Goal: Task Accomplishment & Management: Manage account settings

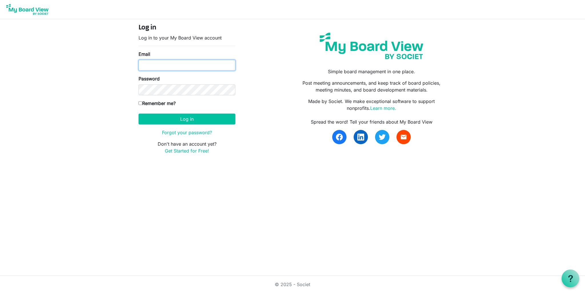
type input "[EMAIL_ADDRESS][DOMAIN_NAME]"
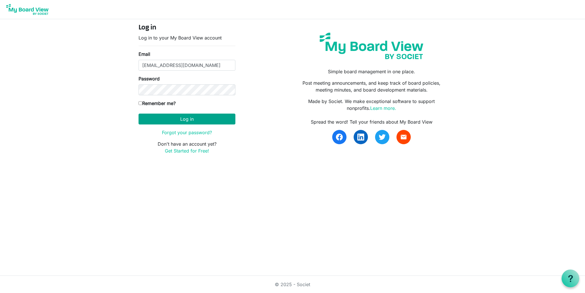
click at [192, 118] on button "Log in" at bounding box center [187, 118] width 97 height 11
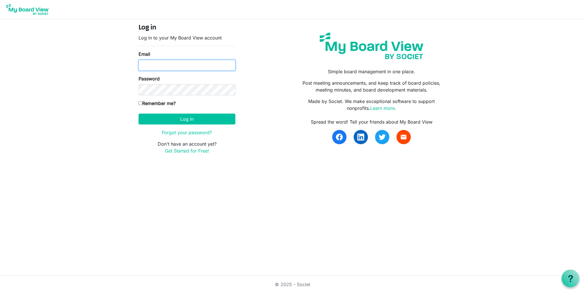
type input "[EMAIL_ADDRESS][DOMAIN_NAME]"
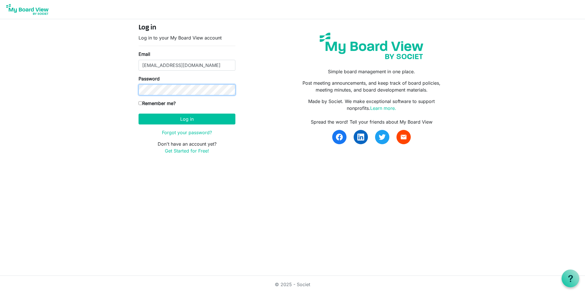
click at [130, 90] on div "Log in Log in to your My Board View account Email boardsec@balletvictoria.ca Pa…" at bounding box center [293, 91] width 326 height 144
click at [187, 119] on button "Log in" at bounding box center [187, 118] width 97 height 11
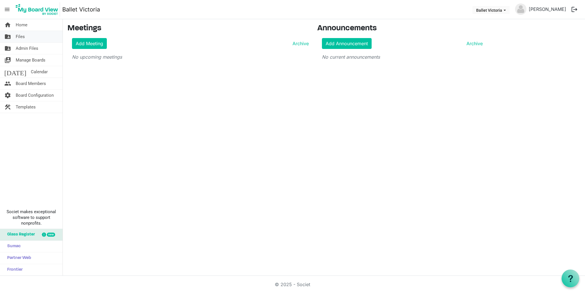
click at [20, 35] on span "Files" at bounding box center [20, 36] width 9 height 11
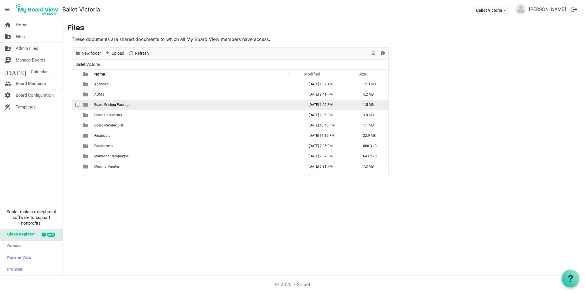
click at [112, 105] on span "Board Briefing Package" at bounding box center [112, 105] width 36 height 4
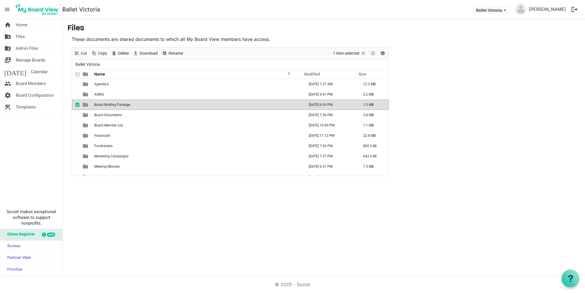
click at [112, 105] on span "Board Briefing Package" at bounding box center [112, 105] width 36 height 4
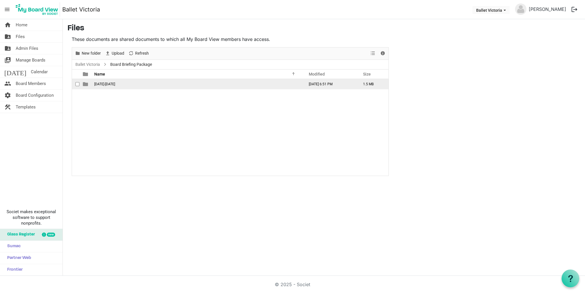
click at [101, 84] on span "2021-2022" at bounding box center [104, 84] width 21 height 4
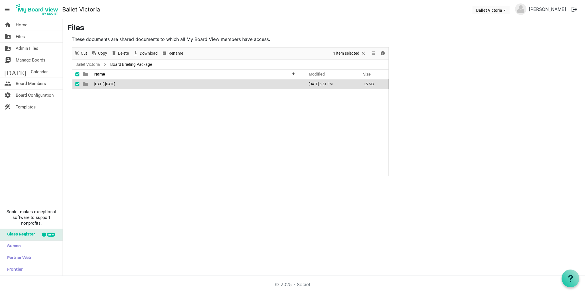
click at [101, 84] on span "2021-2022" at bounding box center [104, 84] width 21 height 4
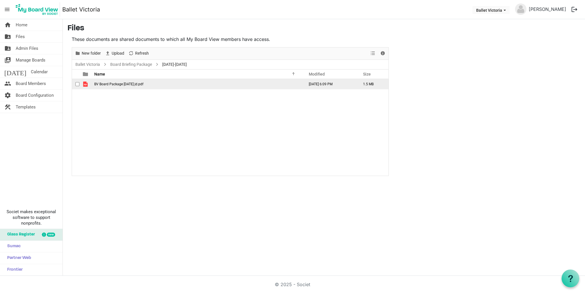
click at [107, 85] on span "BV Board Package Jan 1722 jd.pdf" at bounding box center [118, 84] width 49 height 4
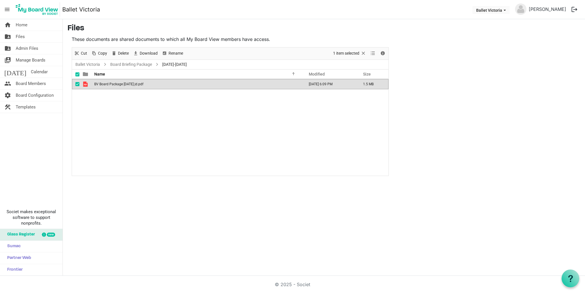
click at [107, 85] on span "BV Board Package Jan 1722 jd.pdf" at bounding box center [118, 84] width 49 height 4
click at [95, 64] on link "Ballet Victoria" at bounding box center [87, 64] width 27 height 7
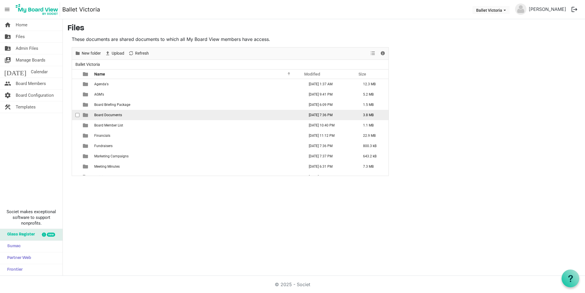
click at [112, 115] on span "Board Documents" at bounding box center [108, 115] width 28 height 4
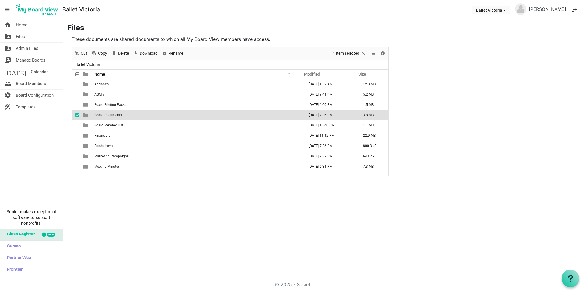
click at [112, 115] on span "Board Documents" at bounding box center [108, 115] width 28 height 4
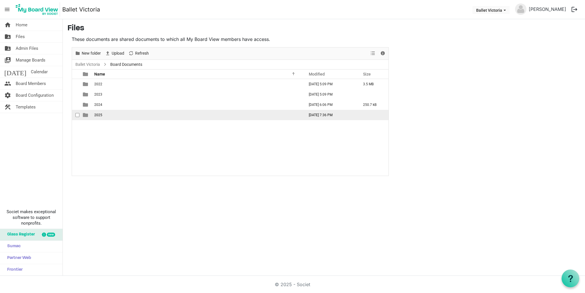
click at [98, 114] on span "2025" at bounding box center [98, 115] width 8 height 4
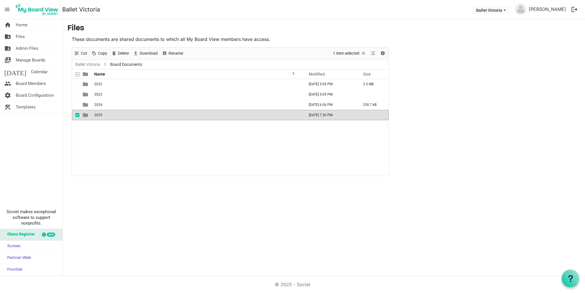
click at [98, 114] on span "2025" at bounding box center [98, 115] width 8 height 4
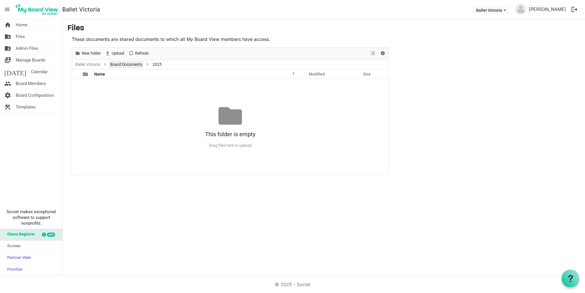
click at [123, 65] on link "Board Documents" at bounding box center [126, 64] width 34 height 7
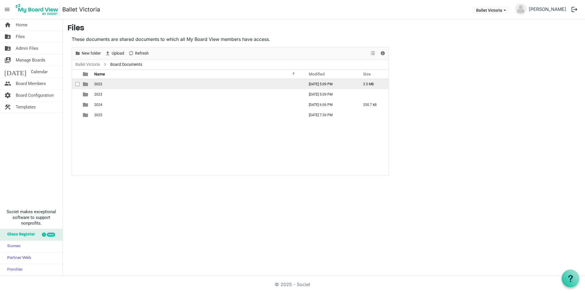
click at [99, 84] on span "2022" at bounding box center [98, 84] width 8 height 4
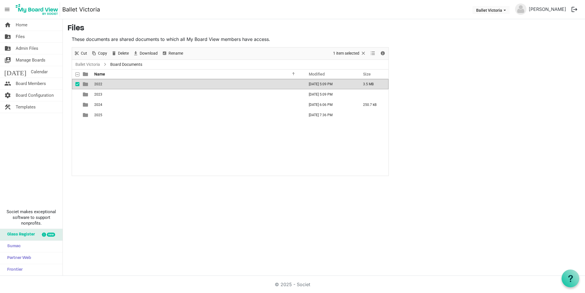
click at [99, 84] on span "2022" at bounding box center [98, 84] width 8 height 4
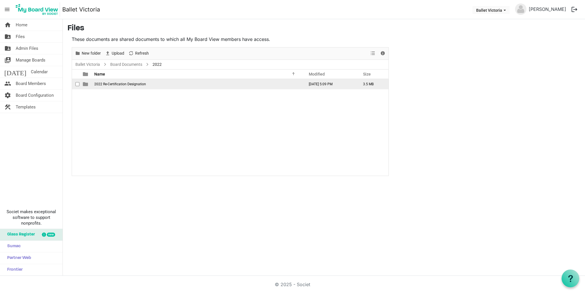
click at [113, 85] on span "2022 Re-Certification Designation" at bounding box center [120, 84] width 52 height 4
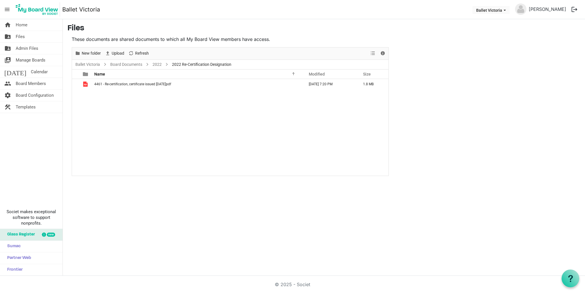
click at [113, 85] on span "4461 - Re-certification, certificate issued 2022.02.02.pdf" at bounding box center [132, 84] width 77 height 4
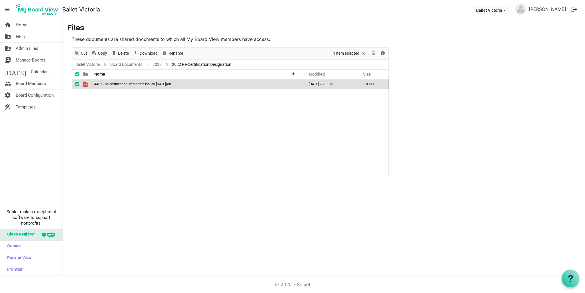
scroll to position [0, 0]
click at [113, 85] on span "4461 - Re-certification, certificate issued 2022.02.02.pdf" at bounding box center [132, 84] width 77 height 4
click at [137, 62] on link "Board Documents" at bounding box center [126, 64] width 34 height 7
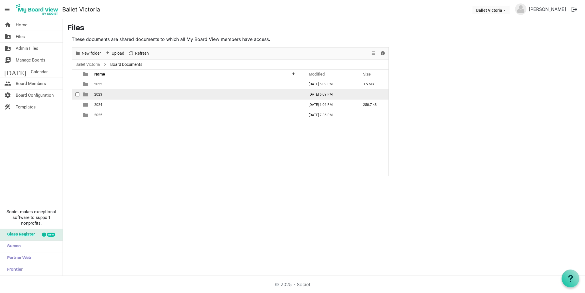
click at [99, 94] on span "2023" at bounding box center [98, 94] width 8 height 4
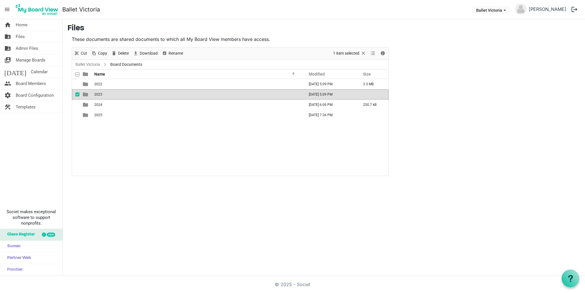
click at [99, 94] on span "2023" at bounding box center [98, 94] width 8 height 4
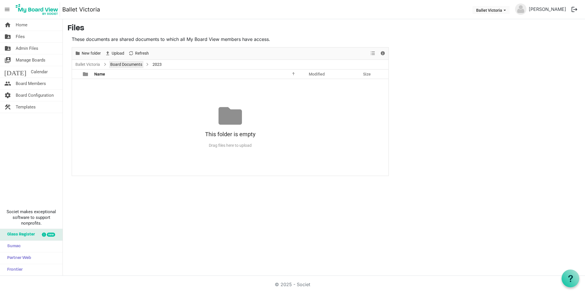
click at [122, 63] on link "Board Documents" at bounding box center [126, 64] width 34 height 7
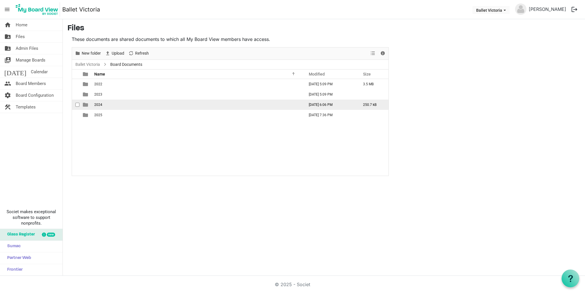
click at [96, 105] on span "2024" at bounding box center [98, 105] width 8 height 4
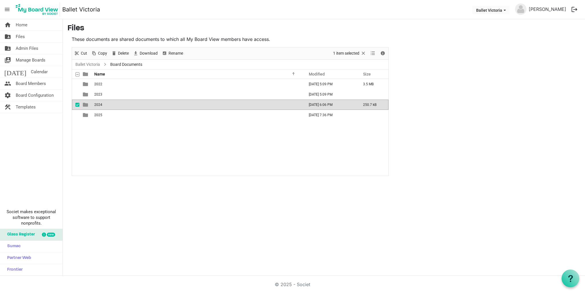
click at [96, 105] on span "2024" at bounding box center [98, 105] width 8 height 4
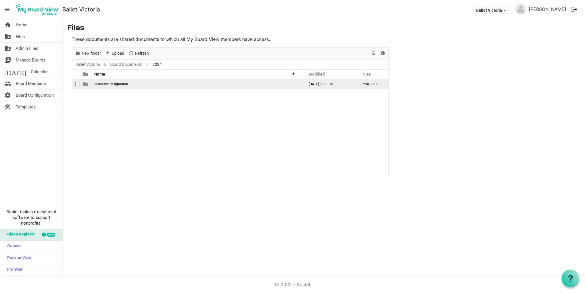
click at [104, 85] on span "Treasurer Resignation" at bounding box center [111, 84] width 34 height 4
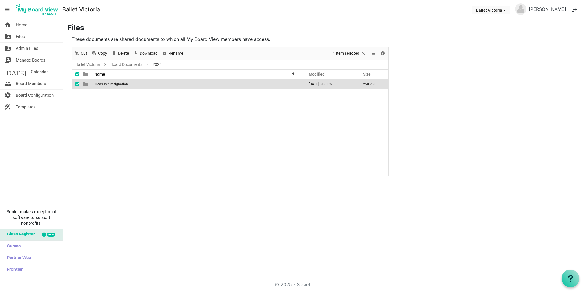
click at [104, 85] on span "Treasurer Resignation" at bounding box center [111, 84] width 34 height 4
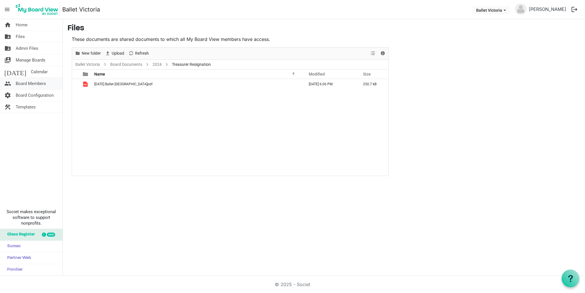
click at [40, 83] on span "Board Members" at bounding box center [31, 83] width 30 height 11
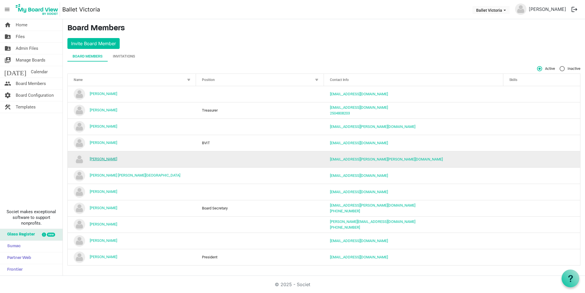
click at [111, 159] on link "[PERSON_NAME]" at bounding box center [103, 159] width 27 height 4
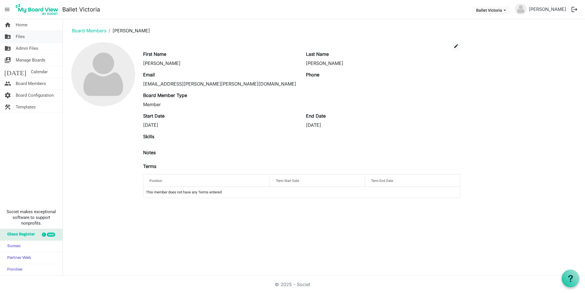
click at [20, 36] on span "Files" at bounding box center [20, 36] width 9 height 11
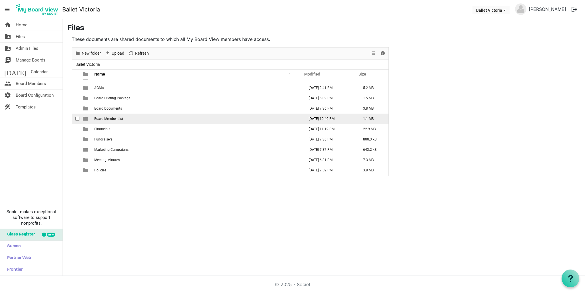
scroll to position [7, 0]
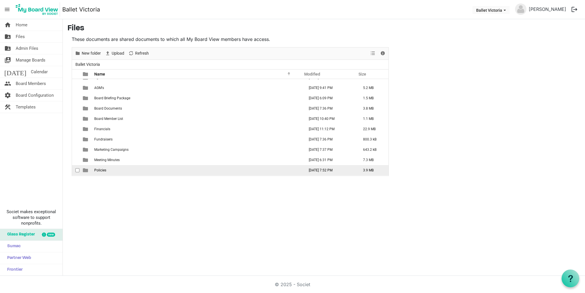
click at [101, 171] on span "Policies" at bounding box center [100, 170] width 12 height 4
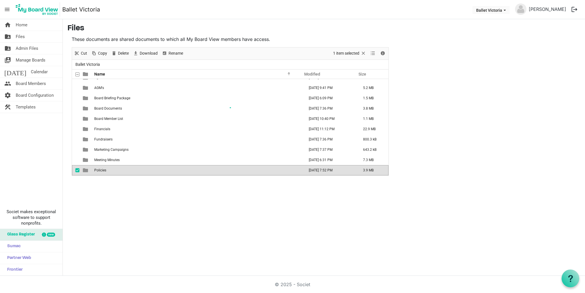
scroll to position [0, 0]
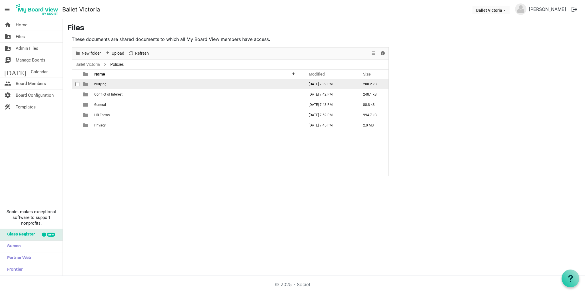
click at [101, 84] on span "bullying" at bounding box center [100, 84] width 12 height 4
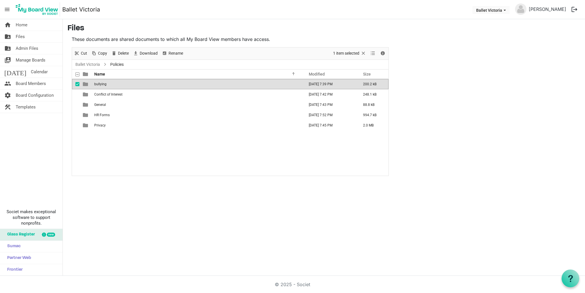
click at [101, 85] on span "bullying" at bounding box center [100, 84] width 12 height 4
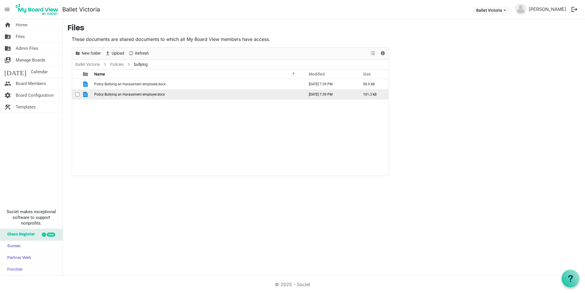
click at [114, 94] on span "Policy Bullying an Harassment employer.docx" at bounding box center [129, 94] width 71 height 4
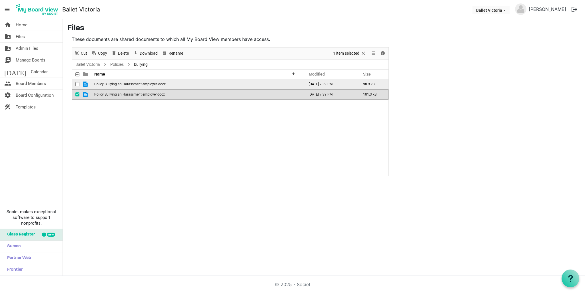
click at [127, 85] on span "Policy Bullying an Harassment employee.docx" at bounding box center [129, 84] width 71 height 4
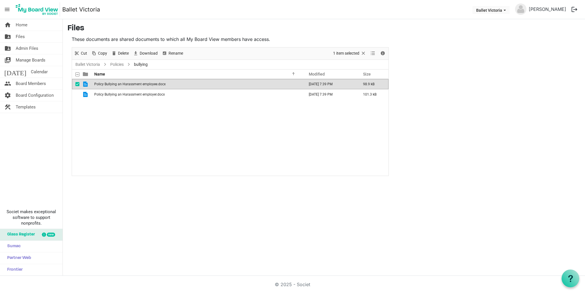
click at [127, 85] on span "Policy Bullying an Harassment employee.docx" at bounding box center [129, 84] width 71 height 4
click at [119, 63] on link "Policies" at bounding box center [117, 64] width 16 height 7
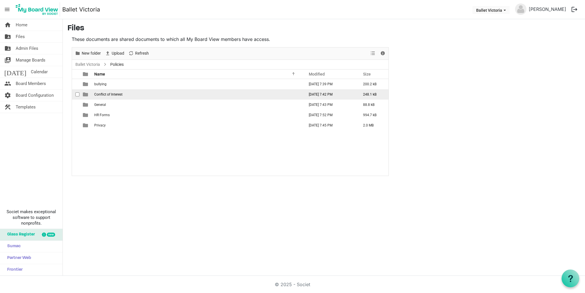
click at [107, 95] on span "Conflict of Interest" at bounding box center [108, 94] width 28 height 4
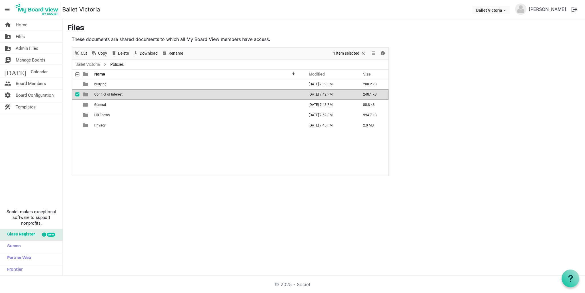
click at [107, 95] on span "Conflict of Interest" at bounding box center [108, 94] width 28 height 4
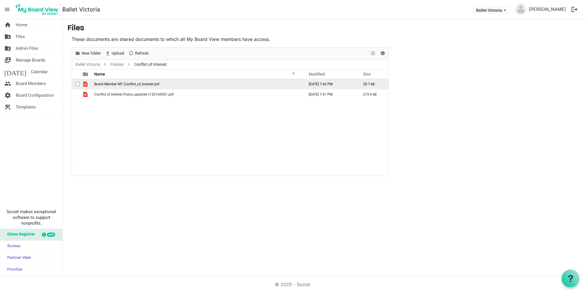
click at [108, 85] on span "Board Member NP_Conflict_of_Interest.pdf" at bounding box center [126, 84] width 65 height 4
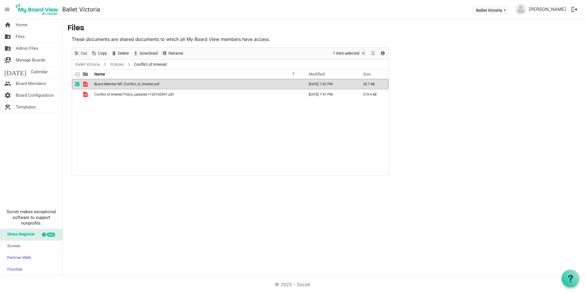
click at [108, 85] on span "Board Member NP_Conflict_of_Interest.pdf" at bounding box center [126, 84] width 65 height 4
click at [111, 95] on span "Conflict of Interest Policy_updated v120160901.pdf" at bounding box center [133, 94] width 79 height 4
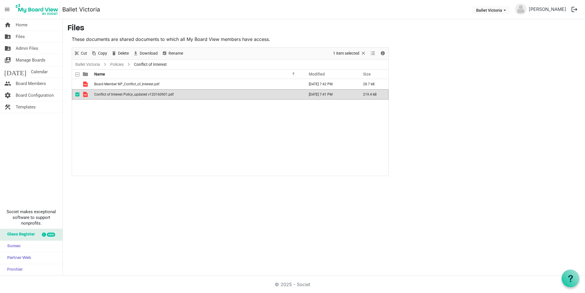
click at [111, 95] on span "Conflict of Interest Policy_updated v120160901.pdf" at bounding box center [133, 94] width 79 height 4
click at [118, 63] on link "Policies" at bounding box center [117, 64] width 16 height 7
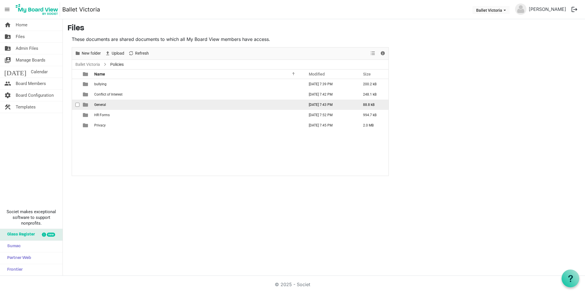
click at [102, 105] on span "General" at bounding box center [100, 105] width 12 height 4
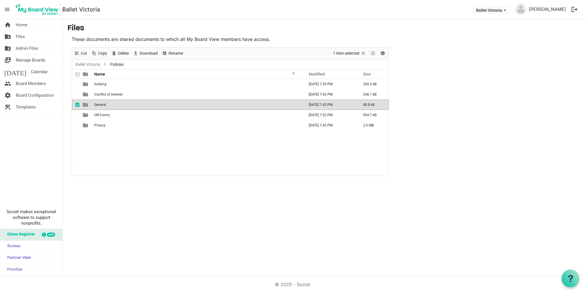
click at [102, 105] on span "General" at bounding box center [100, 105] width 12 height 4
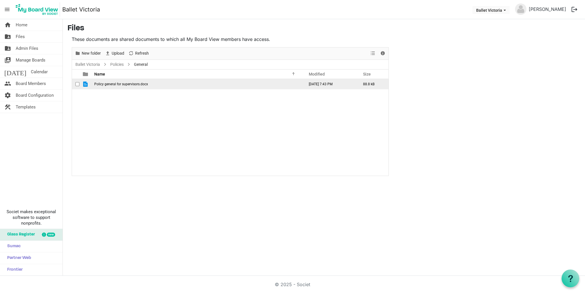
click at [111, 84] on span "Policy general for supervisors.docx" at bounding box center [121, 84] width 54 height 4
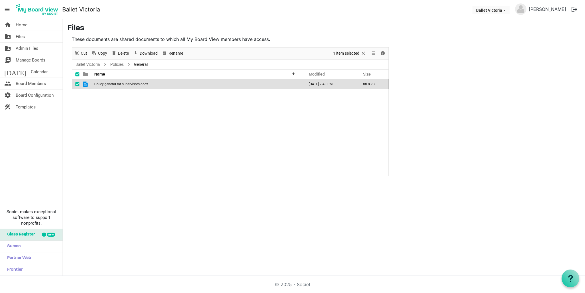
click at [111, 84] on span "Policy general for supervisors.docx" at bounding box center [121, 84] width 54 height 4
click at [120, 65] on link "Policies" at bounding box center [117, 64] width 16 height 7
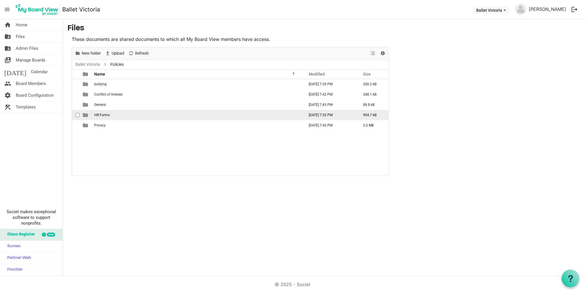
click at [101, 115] on span "HR Forms" at bounding box center [101, 115] width 15 height 4
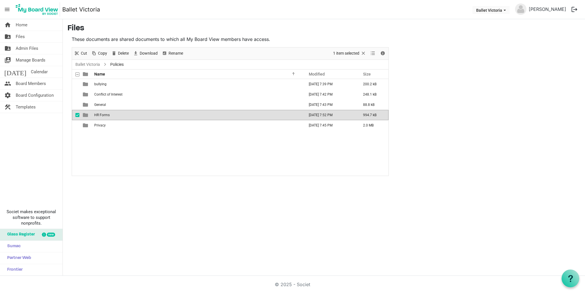
click at [101, 115] on span "HR Forms" at bounding box center [101, 115] width 15 height 4
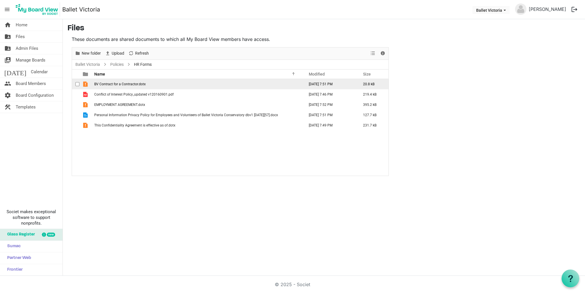
click at [116, 85] on span "BV Contract for a Contractor.dotx" at bounding box center [119, 84] width 51 height 4
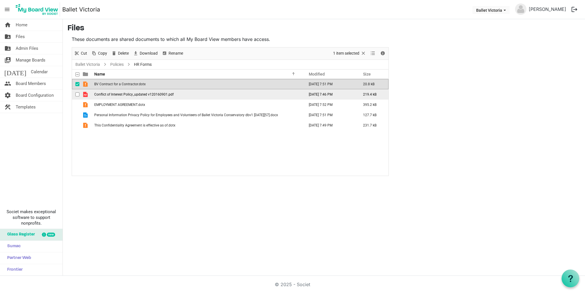
click at [116, 95] on span "Conflict of Interest Policy_updated v120160901.pdf" at bounding box center [133, 94] width 79 height 4
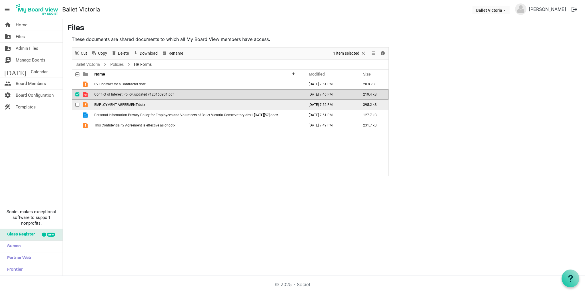
click at [120, 103] on span "EMPLOYMENT AGREEMENT.dotx" at bounding box center [119, 105] width 51 height 4
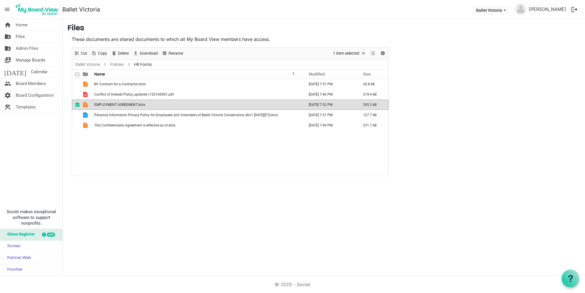
click at [120, 103] on span "EMPLOYMENT AGREEMENT.dotx" at bounding box center [119, 105] width 51 height 4
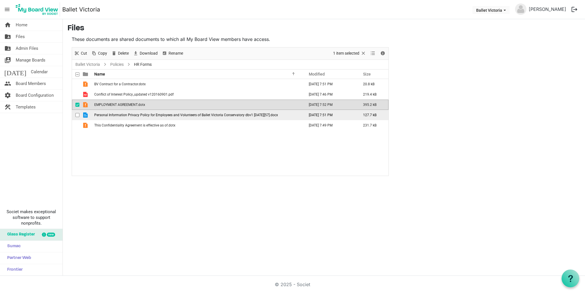
click at [118, 115] on span "Personal Information Privacy Policy for Employees and Volunteers of Ballet Vict…" at bounding box center [186, 115] width 184 height 4
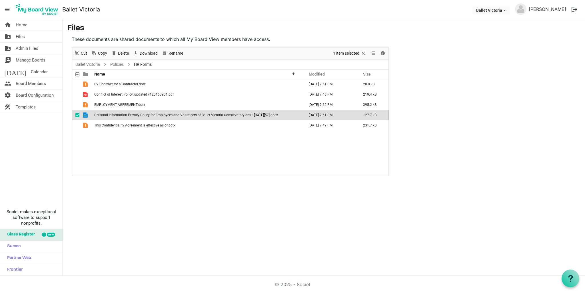
click at [118, 115] on span "Personal Information Privacy Policy for Employees and Volunteers of Ballet Vict…" at bounding box center [186, 115] width 184 height 4
click at [121, 125] on span "This Confidentiality Agreement is effective as of.dotx" at bounding box center [134, 125] width 81 height 4
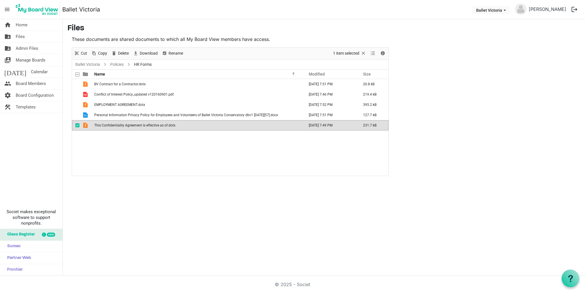
click at [121, 125] on span "This Confidentiality Agreement is effective as of.dotx" at bounding box center [134, 125] width 81 height 4
click at [119, 63] on link "Policies" at bounding box center [117, 64] width 16 height 7
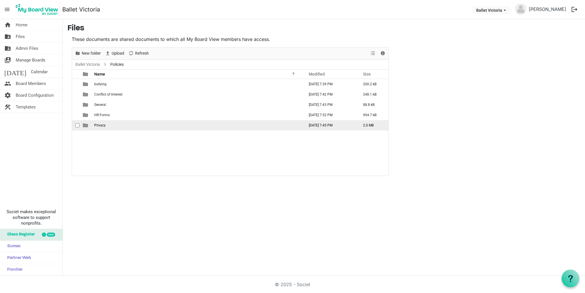
click at [99, 125] on span "Privacy" at bounding box center [99, 125] width 11 height 4
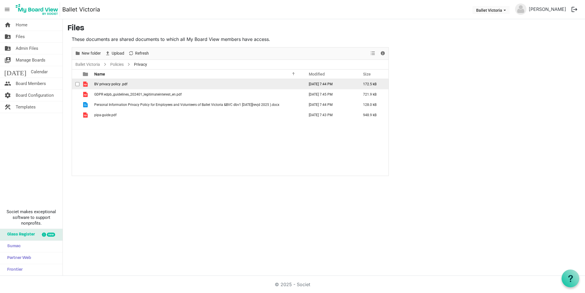
click at [108, 84] on span "BV privacy policy .pdf" at bounding box center [110, 84] width 33 height 4
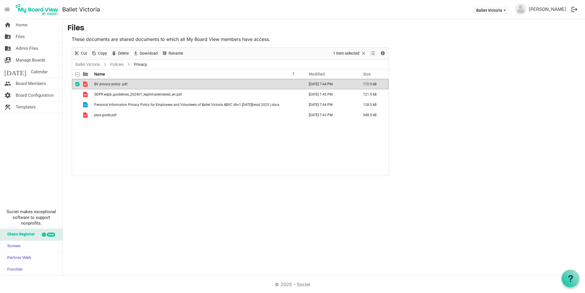
click at [108, 84] on span "BV privacy policy .pdf" at bounding box center [110, 84] width 33 height 4
click at [111, 95] on span "GDPR edpb_guidelines_202401_legitimateinterest_en.pdf" at bounding box center [137, 94] width 87 height 4
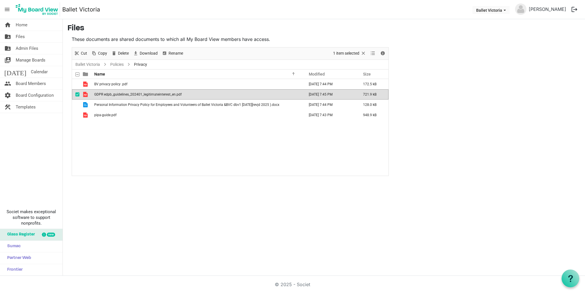
click at [111, 95] on span "GDPR edpb_guidelines_202401_legitimateinterest_en.pdf" at bounding box center [137, 94] width 87 height 4
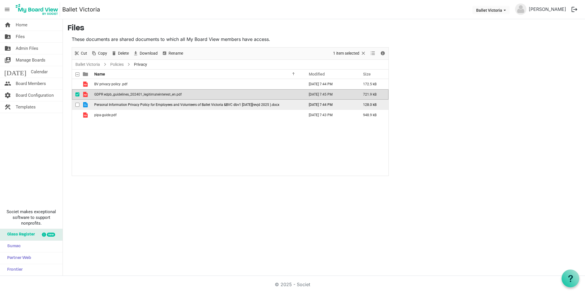
click at [112, 105] on span "Personal Information Privacy Policy for Employees and Volunteers of Ballet Vict…" at bounding box center [186, 105] width 185 height 4
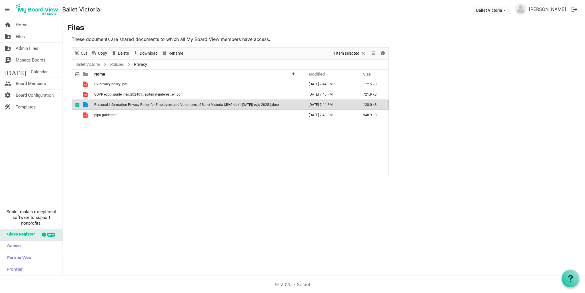
click at [112, 105] on span "Personal Information Privacy Policy for Employees and Volunteers of Ballet Vict…" at bounding box center [186, 105] width 185 height 4
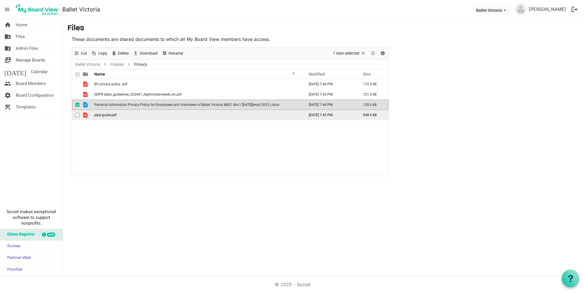
click at [109, 115] on span "pipa-guide.pdf" at bounding box center [105, 115] width 22 height 4
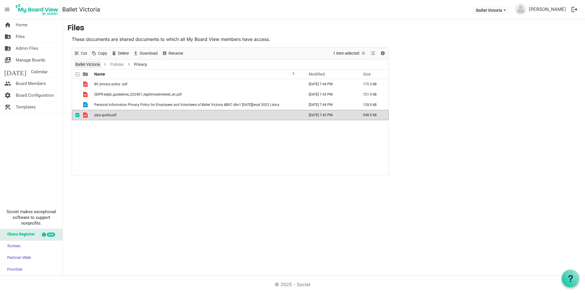
click at [94, 64] on link "Ballet Victoria" at bounding box center [87, 64] width 27 height 7
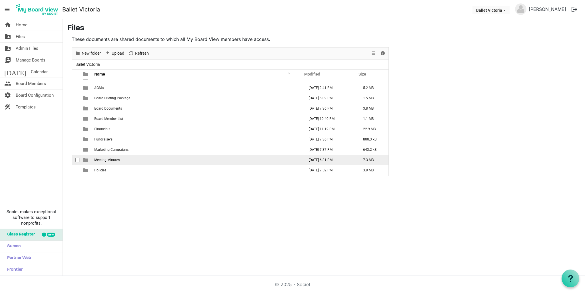
scroll to position [7, 0]
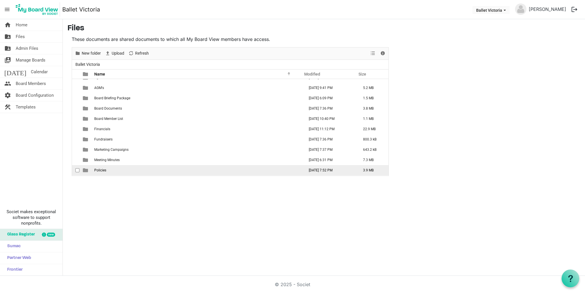
click at [99, 170] on span "Policies" at bounding box center [100, 170] width 12 height 4
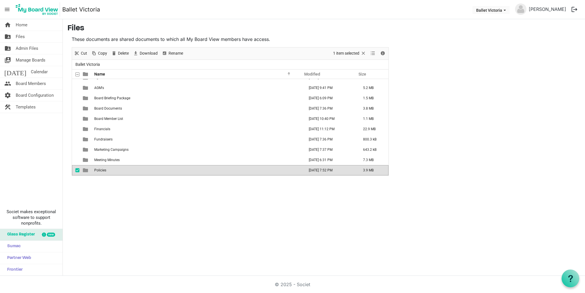
click at [99, 170] on span "Policies" at bounding box center [100, 170] width 12 height 4
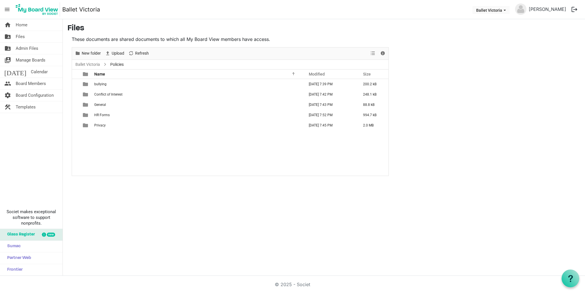
scroll to position [0, 0]
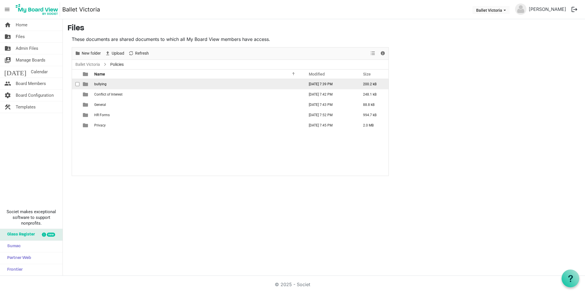
click at [87, 85] on span "is template cell column header type" at bounding box center [85, 83] width 5 height 5
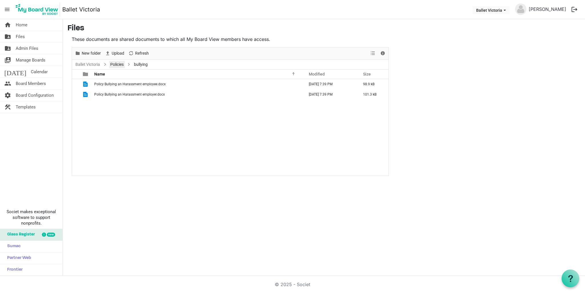
click at [121, 63] on link "Policies" at bounding box center [117, 64] width 16 height 7
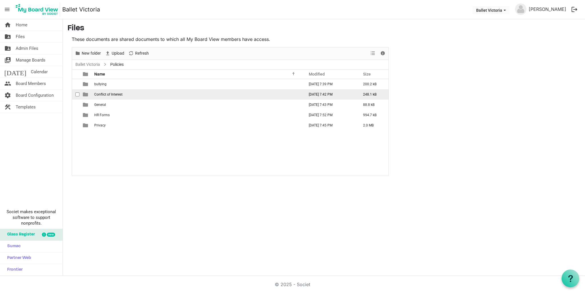
click at [106, 94] on span "Conflict of Interest" at bounding box center [108, 94] width 28 height 4
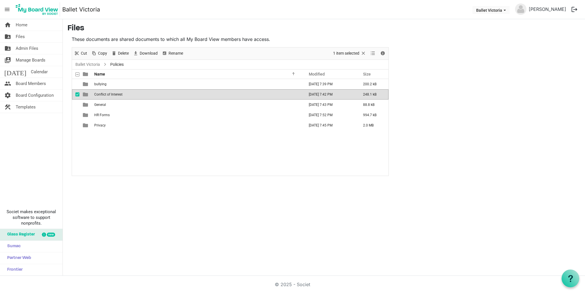
click at [106, 94] on span "Conflict of Interest" at bounding box center [108, 94] width 28 height 4
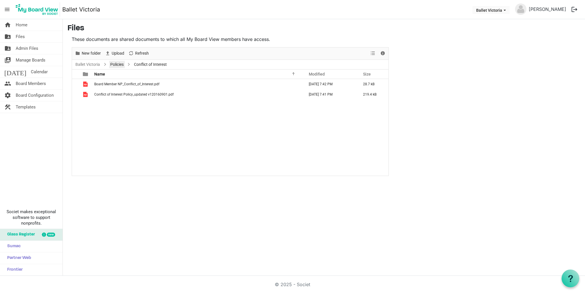
click at [121, 64] on link "Policies" at bounding box center [117, 64] width 16 height 7
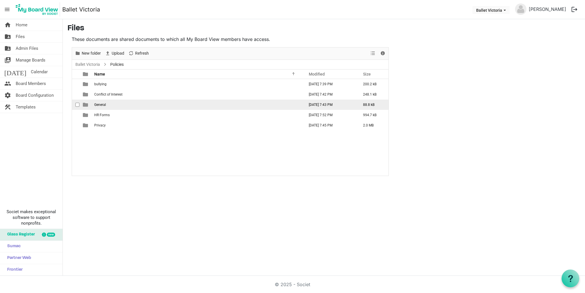
click at [102, 105] on span "General" at bounding box center [100, 105] width 12 height 4
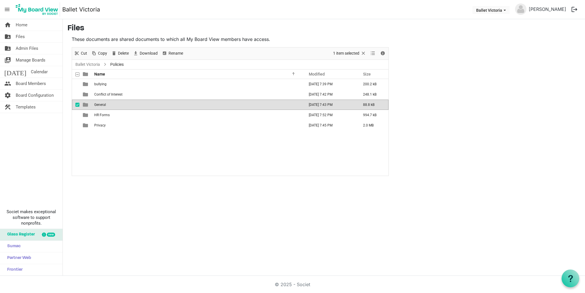
click at [102, 105] on span "General" at bounding box center [100, 105] width 12 height 4
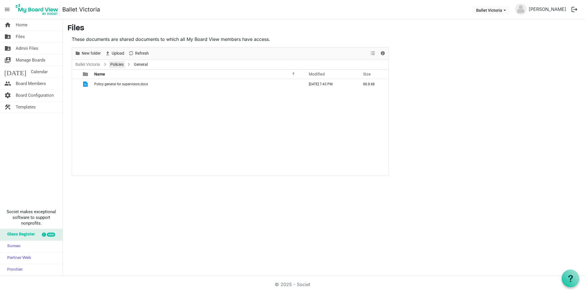
click at [119, 64] on link "Policies" at bounding box center [117, 64] width 16 height 7
click at [0, 0] on div at bounding box center [0, 0] width 0 height 0
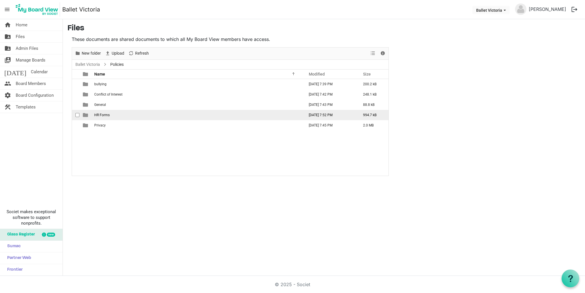
click at [103, 115] on span "HR Forms" at bounding box center [101, 115] width 15 height 4
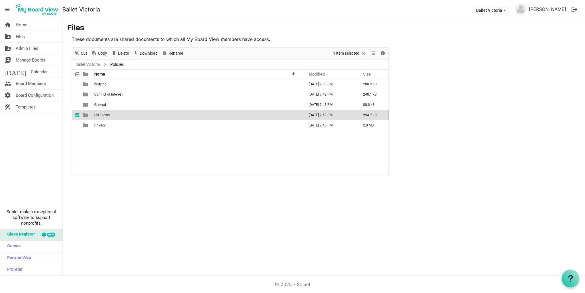
click at [103, 115] on span "HR Forms" at bounding box center [101, 115] width 15 height 4
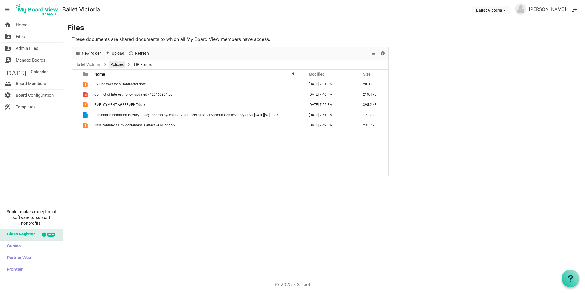
click at [118, 64] on link "Policies" at bounding box center [117, 64] width 16 height 7
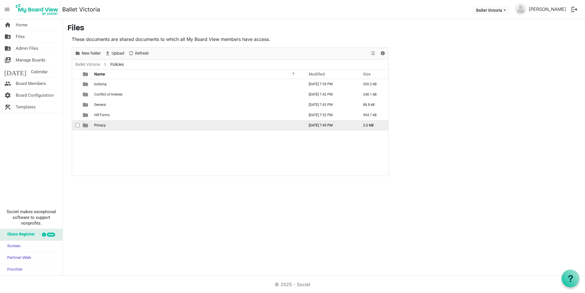
click at [100, 126] on span "Privacy" at bounding box center [99, 125] width 11 height 4
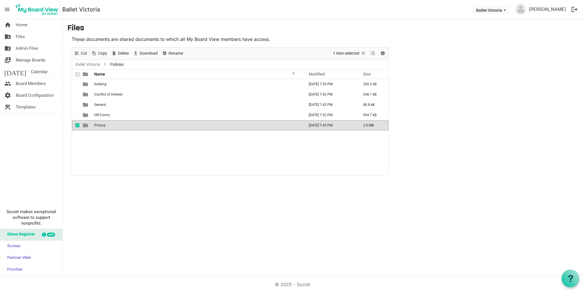
click at [100, 126] on span "Privacy" at bounding box center [99, 125] width 11 height 4
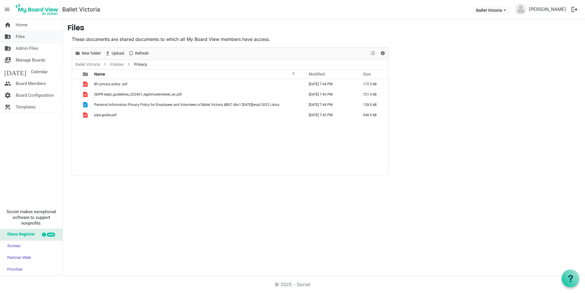
click at [21, 36] on span "Files" at bounding box center [20, 36] width 9 height 11
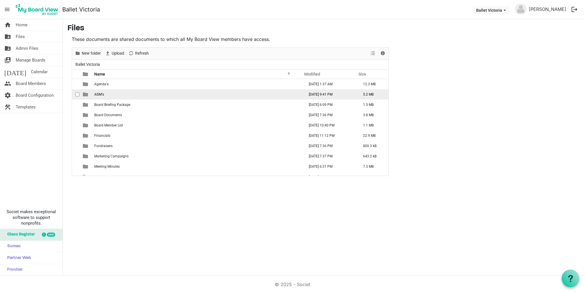
click at [100, 94] on span "AGM's" at bounding box center [99, 94] width 10 height 4
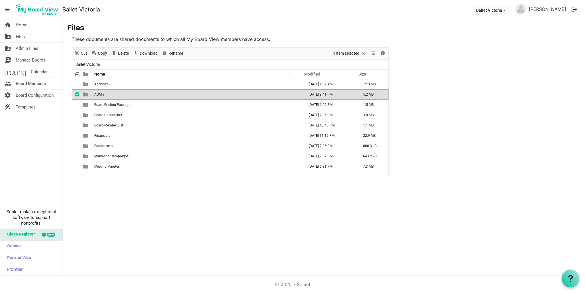
click at [100, 94] on span "AGM's" at bounding box center [99, 94] width 10 height 4
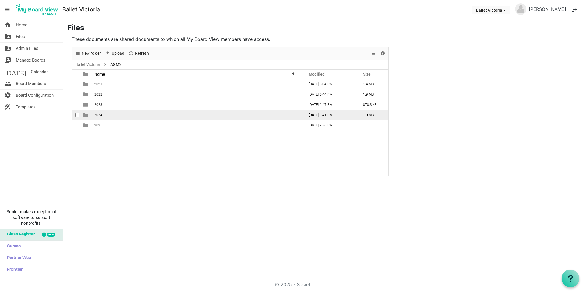
click at [98, 115] on span "2024" at bounding box center [98, 115] width 8 height 4
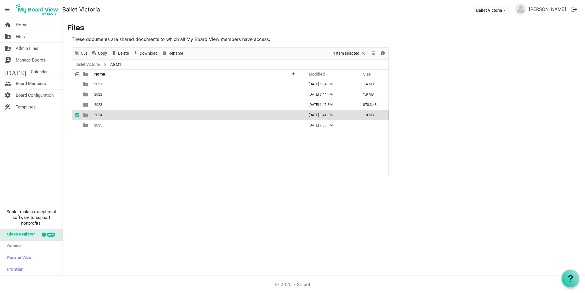
click at [98, 115] on span "2024" at bounding box center [98, 115] width 8 height 4
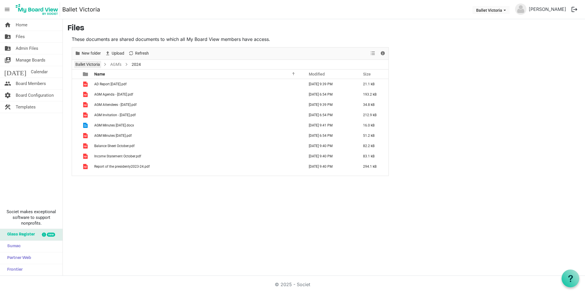
click at [96, 64] on link "Ballet Victoria" at bounding box center [87, 64] width 27 height 7
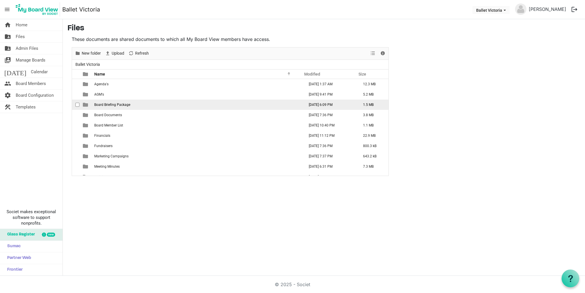
click at [106, 105] on span "Board Briefing Package" at bounding box center [112, 105] width 36 height 4
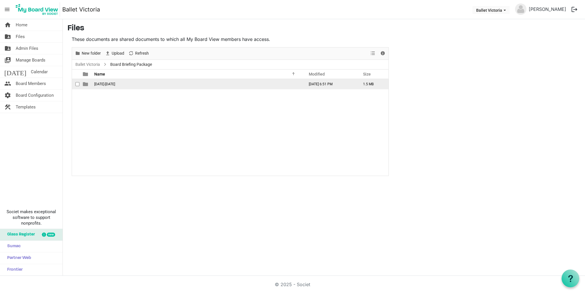
click at [100, 84] on span "2021-2022" at bounding box center [104, 84] width 21 height 4
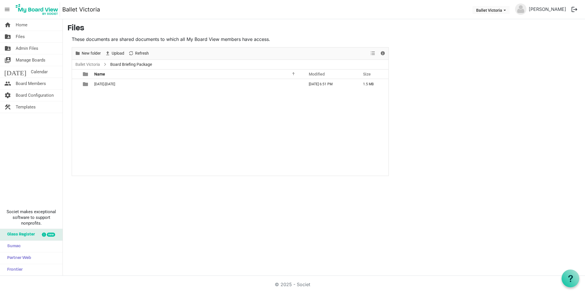
click at [100, 84] on span "2021-2022" at bounding box center [104, 84] width 21 height 4
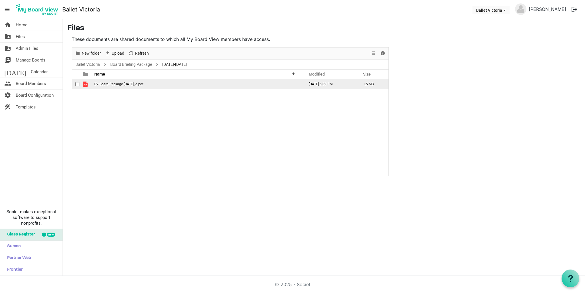
click at [117, 84] on span "BV Board Package Jan 1722 jd.pdf" at bounding box center [118, 84] width 49 height 4
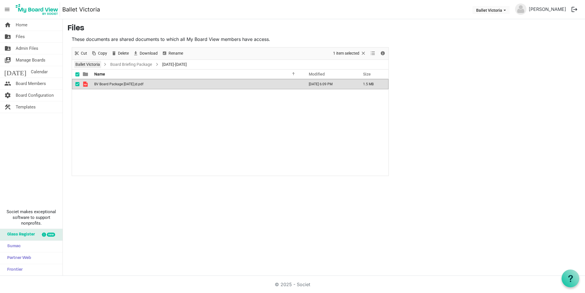
click at [86, 63] on link "Ballet Victoria" at bounding box center [87, 64] width 27 height 7
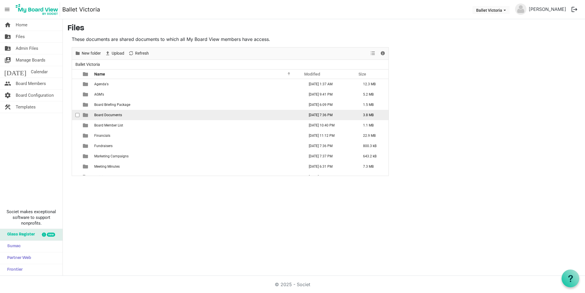
click at [106, 115] on span "Board Documents" at bounding box center [108, 115] width 28 height 4
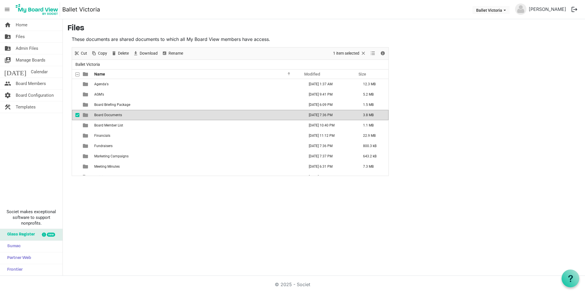
click at [106, 115] on span "Board Documents" at bounding box center [108, 115] width 28 height 4
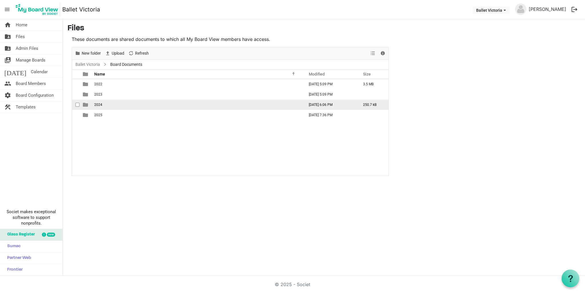
click at [98, 105] on span "2024" at bounding box center [98, 105] width 8 height 4
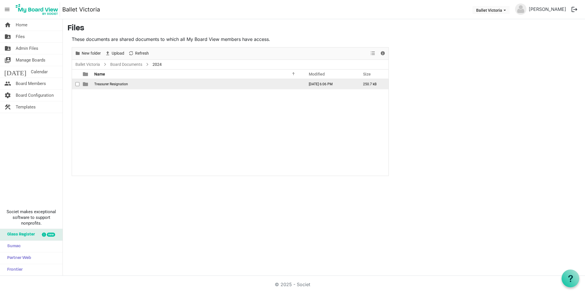
click at [112, 84] on span "Treasurer Resignation" at bounding box center [111, 84] width 34 height 4
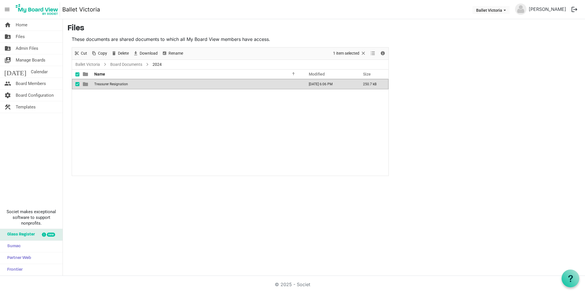
click at [112, 84] on span "Treasurer Resignation" at bounding box center [111, 84] width 34 height 4
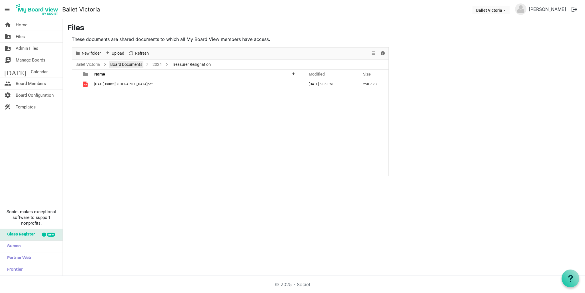
click at [117, 64] on link "Board Documents" at bounding box center [126, 64] width 34 height 7
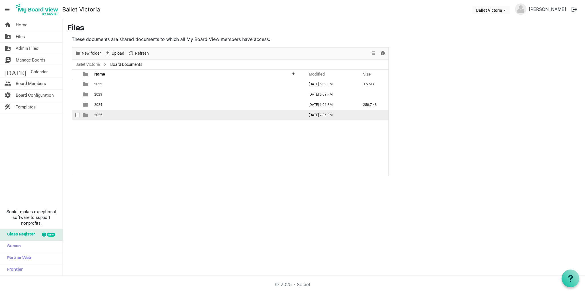
click at [98, 115] on span "2025" at bounding box center [98, 115] width 8 height 4
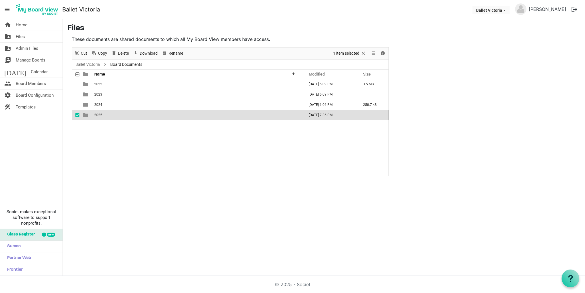
click at [98, 115] on span "2025" at bounding box center [98, 115] width 8 height 4
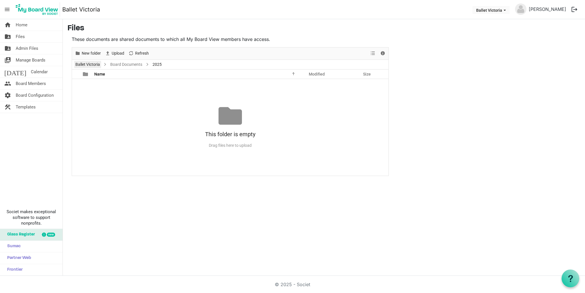
click at [94, 63] on link "Ballet Victoria" at bounding box center [87, 64] width 27 height 7
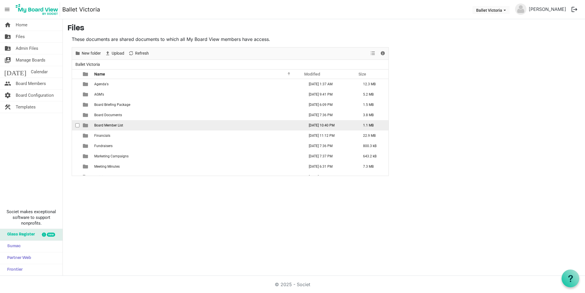
click at [108, 125] on span "Board Member List" at bounding box center [108, 125] width 29 height 4
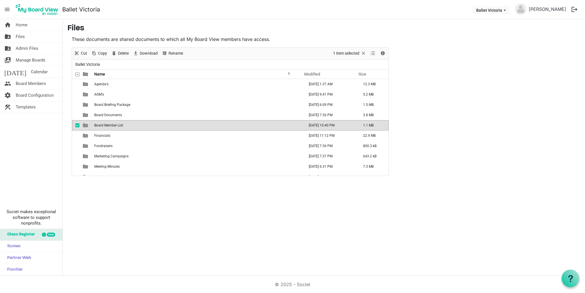
click at [108, 125] on span "Board Member List" at bounding box center [108, 125] width 29 height 4
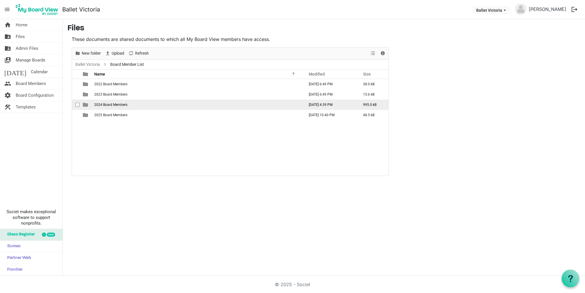
click at [112, 105] on span "2024 Board Members" at bounding box center [110, 105] width 33 height 4
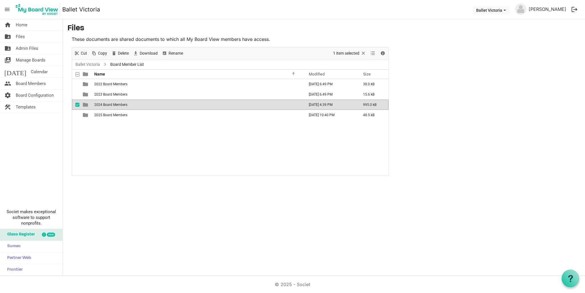
click at [112, 105] on span "2024 Board Members" at bounding box center [110, 105] width 33 height 4
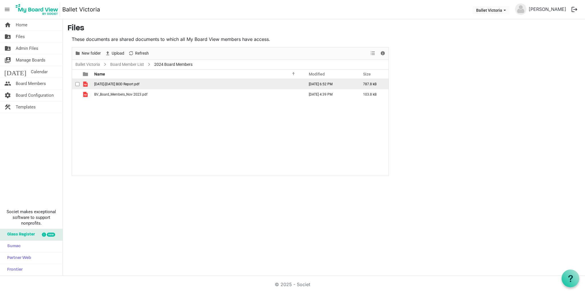
click at [114, 83] on span "2023-2024 BOD Report.pdf" at bounding box center [116, 84] width 45 height 4
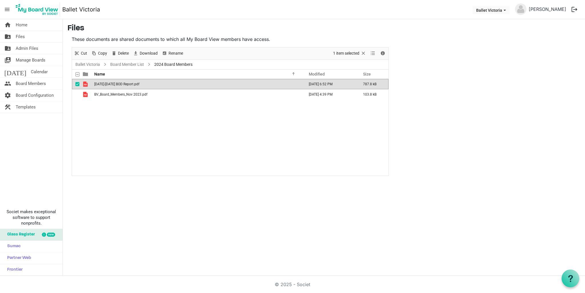
click at [114, 83] on span "2023-2024 BOD Report.pdf" at bounding box center [116, 84] width 45 height 4
click at [127, 95] on span "BV_Board_Members_Nov 2023.pdf" at bounding box center [120, 94] width 53 height 4
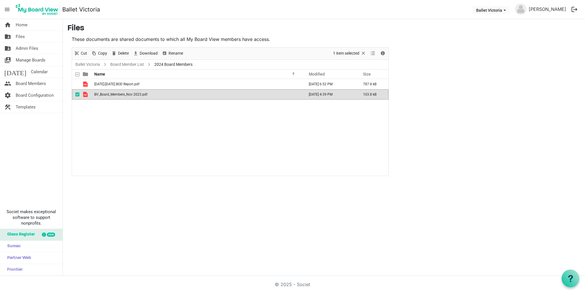
click at [127, 95] on span "BV_Board_Members_Nov 2023.pdf" at bounding box center [120, 94] width 53 height 4
click at [93, 65] on link "Ballet Victoria" at bounding box center [87, 64] width 27 height 7
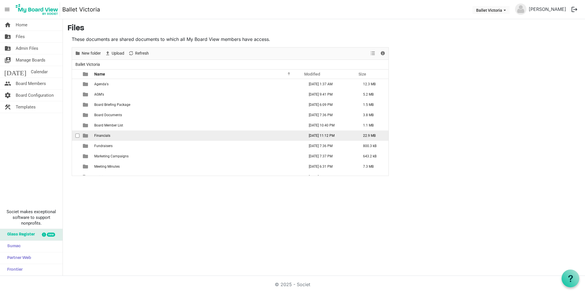
click at [105, 136] on span "Financials" at bounding box center [102, 135] width 16 height 4
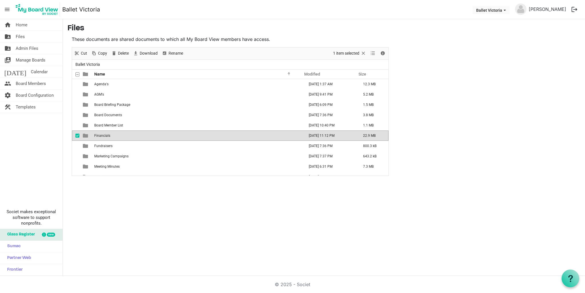
click at [105, 136] on span "Financials" at bounding box center [102, 135] width 16 height 4
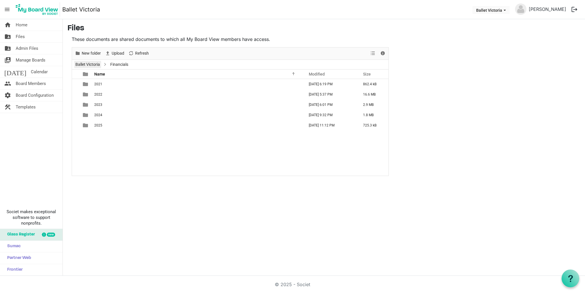
click at [93, 63] on link "Ballet Victoria" at bounding box center [87, 64] width 27 height 7
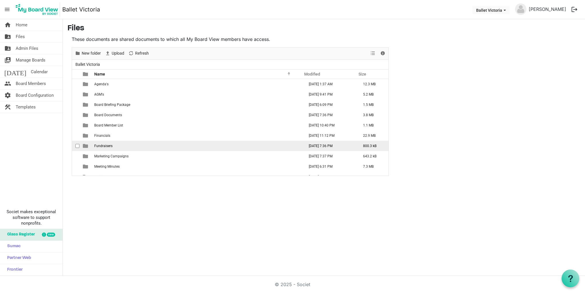
click at [106, 145] on span "Fundraisers" at bounding box center [103, 146] width 18 height 4
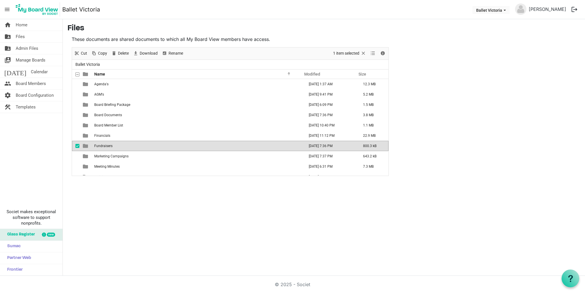
click at [106, 145] on span "Fundraisers" at bounding box center [103, 146] width 18 height 4
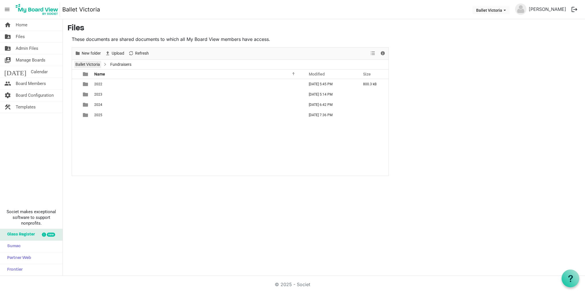
click at [86, 65] on link "Ballet Victoria" at bounding box center [87, 64] width 27 height 7
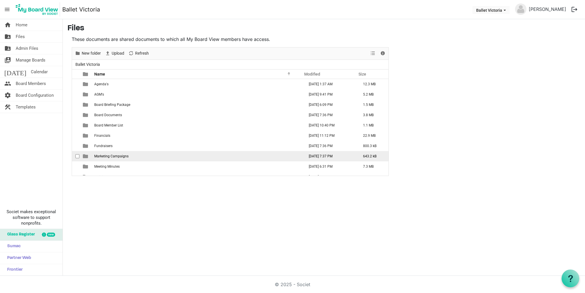
click at [110, 157] on span "Marketing Campaigns" at bounding box center [111, 156] width 34 height 4
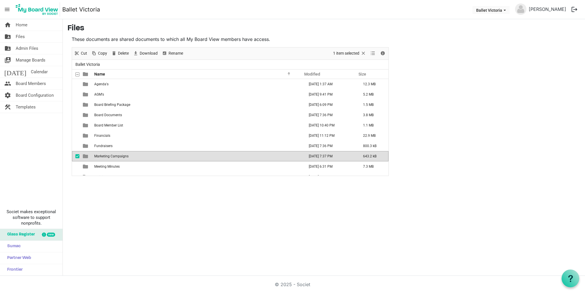
click at [110, 156] on span "Marketing Campaigns" at bounding box center [111, 156] width 34 height 4
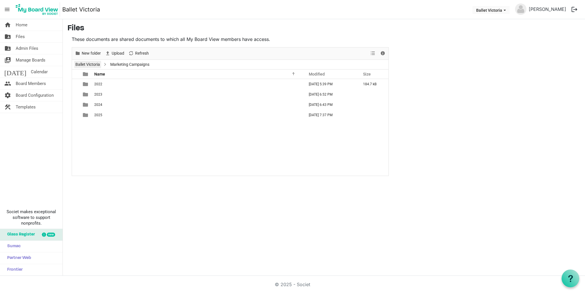
click at [88, 64] on link "Ballet Victoria" at bounding box center [87, 64] width 27 height 7
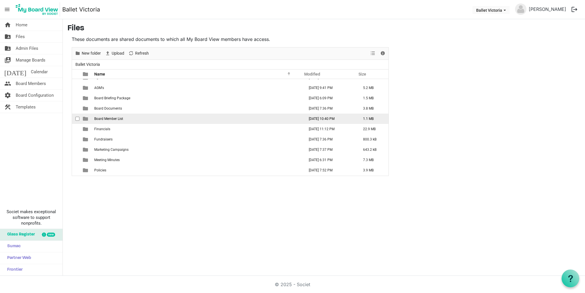
scroll to position [7, 0]
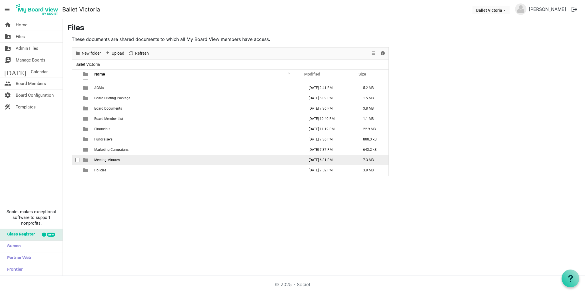
click at [107, 159] on span "Meeting Minutes" at bounding box center [106, 160] width 25 height 4
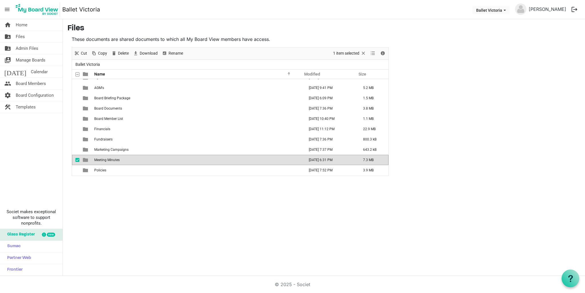
click at [108, 159] on span "Meeting Minutes" at bounding box center [106, 160] width 25 height 4
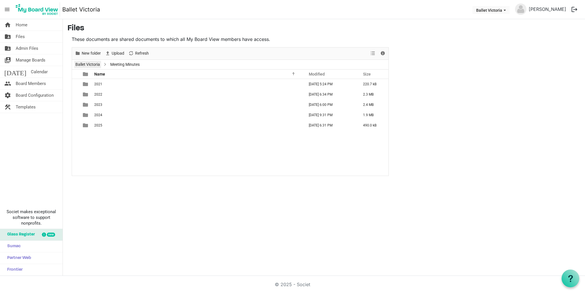
drag, startPoint x: 86, startPoint y: 63, endPoint x: 93, endPoint y: 69, distance: 9.7
click at [86, 62] on link "Ballet Victoria" at bounding box center [87, 64] width 27 height 7
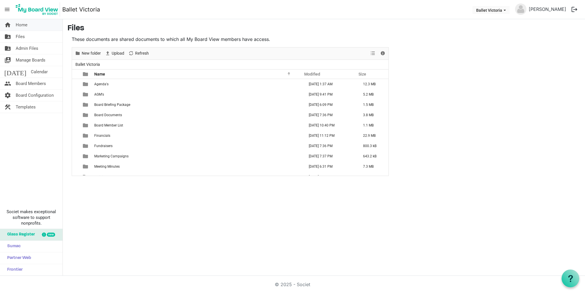
click at [20, 23] on span "Home" at bounding box center [22, 24] width 12 height 11
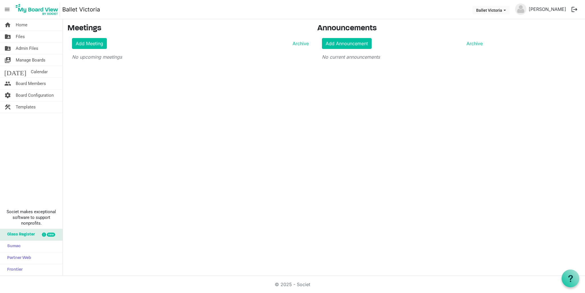
click at [9, 9] on span "menu" at bounding box center [7, 9] width 11 height 11
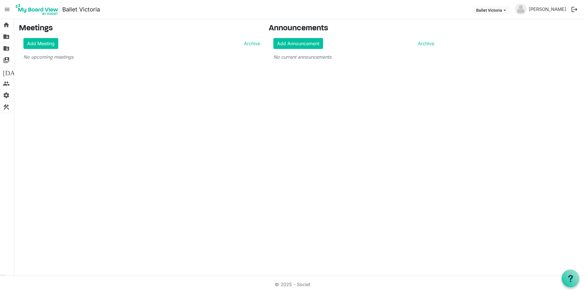
click at [7, 9] on span "menu" at bounding box center [7, 9] width 11 height 11
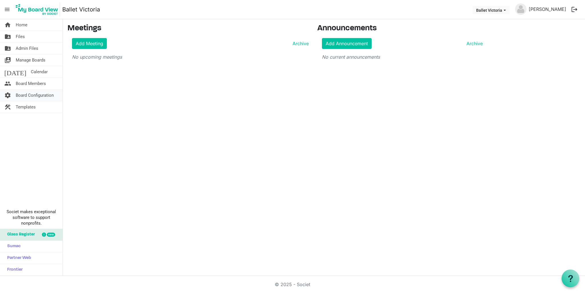
click at [36, 95] on span "Board Configuration" at bounding box center [35, 94] width 38 height 11
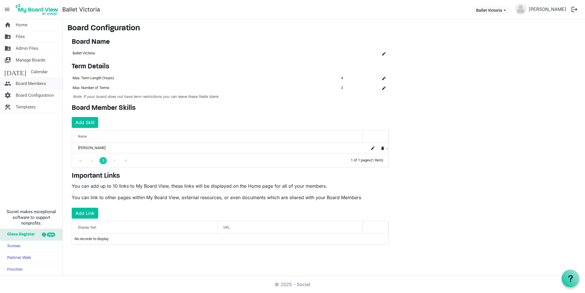
click at [33, 82] on span "Board Members" at bounding box center [31, 83] width 30 height 11
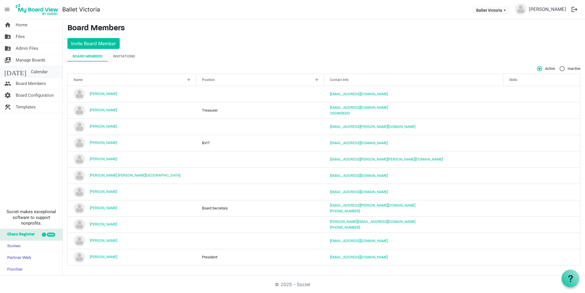
click at [31, 71] on span "Calendar" at bounding box center [39, 71] width 17 height 11
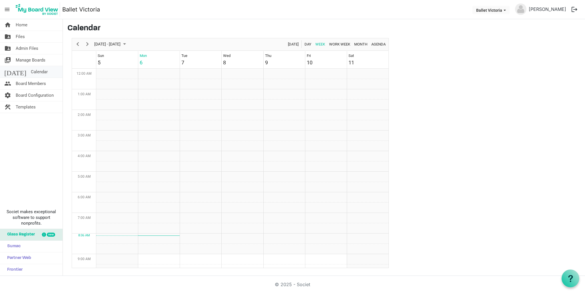
scroll to position [185, 0]
click at [29, 83] on span "Board Members" at bounding box center [31, 83] width 30 height 11
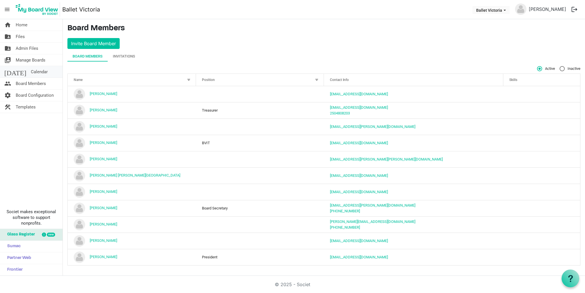
click at [35, 72] on link "today Calendar" at bounding box center [31, 71] width 63 height 11
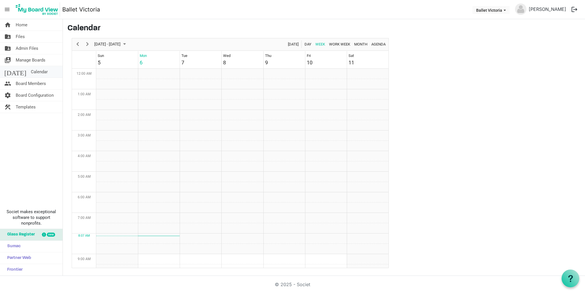
scroll to position [185, 0]
click at [31, 59] on span "Manage Boards" at bounding box center [31, 59] width 30 height 11
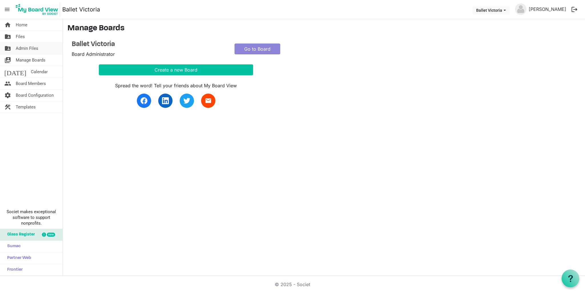
click at [26, 47] on span "Admin Files" at bounding box center [27, 48] width 23 height 11
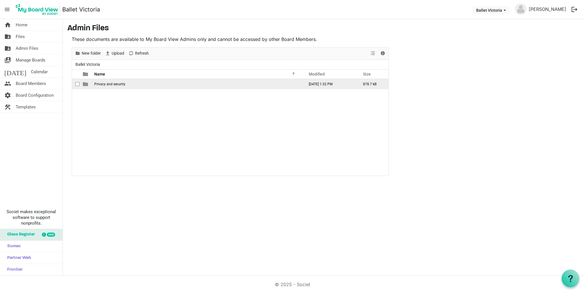
click at [100, 84] on span "Privacy and security" at bounding box center [109, 84] width 31 height 4
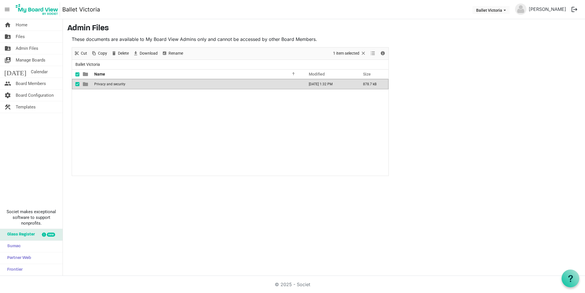
click at [100, 84] on span "Privacy and security" at bounding box center [109, 84] width 31 height 4
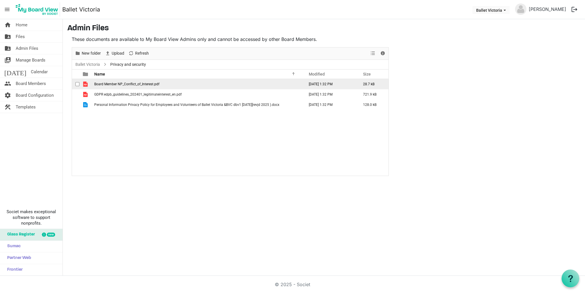
click at [141, 84] on span "Board Member NP_Conflict_of_Interest.pdf" at bounding box center [126, 84] width 65 height 4
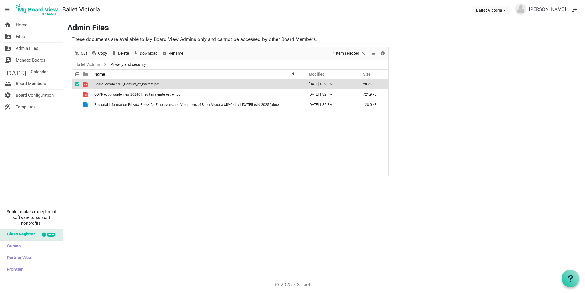
click at [141, 84] on span "Board Member NP_Conflict_of_Interest.pdf" at bounding box center [126, 84] width 65 height 4
click at [142, 95] on span "GDPR edpb_guidelines_202401_legitimateinterest_en.pdf" at bounding box center [137, 94] width 87 height 4
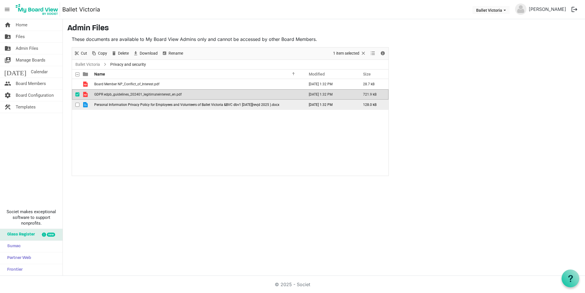
click at [143, 105] on span "Personal Information Privacy Policy for Employees and Volunteers of Ballet Vict…" at bounding box center [186, 105] width 185 height 4
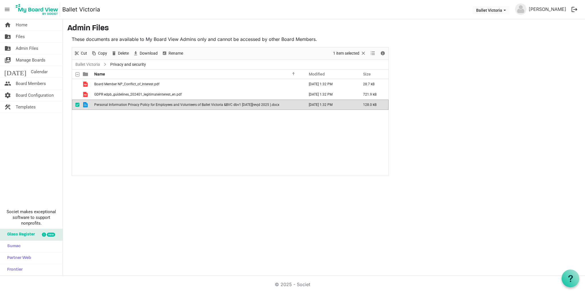
click at [143, 105] on span "Personal Information Privacy Policy for Employees and Volunteers of Ballet Vict…" at bounding box center [186, 105] width 185 height 4
click at [94, 64] on link "Ballet Victoria" at bounding box center [87, 64] width 27 height 7
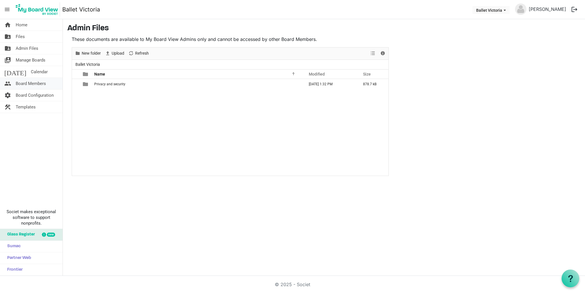
click at [22, 83] on span "Board Members" at bounding box center [31, 83] width 30 height 11
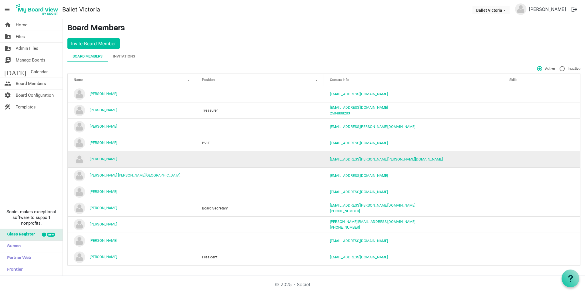
click at [176, 160] on td "[PERSON_NAME]" at bounding box center [132, 159] width 128 height 16
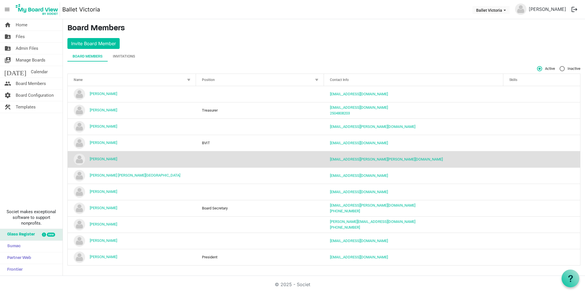
click at [176, 160] on td "[PERSON_NAME]" at bounding box center [132, 159] width 128 height 16
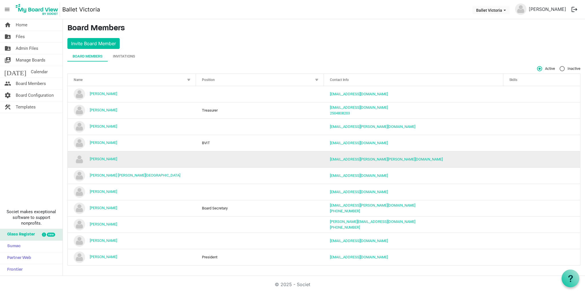
click at [78, 158] on img "katherine McGinnis is template cell column header Name" at bounding box center [79, 158] width 11 height 11
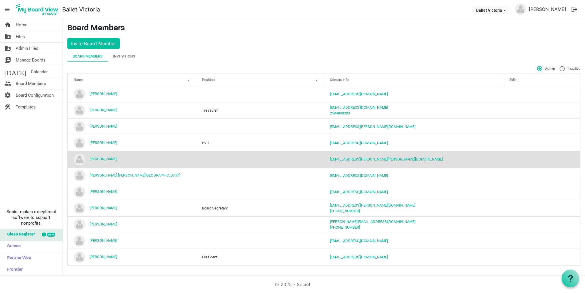
click at [78, 158] on img "katherine McGinnis is template cell column header Name" at bounding box center [79, 158] width 11 height 11
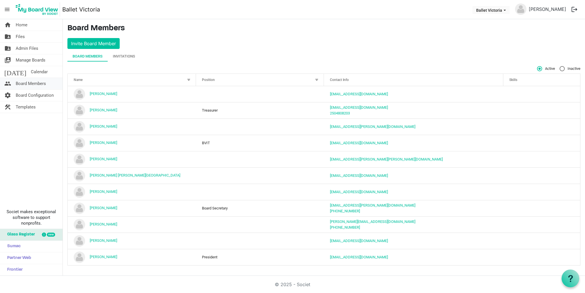
click at [41, 82] on span "Board Members" at bounding box center [31, 83] width 30 height 11
click at [29, 49] on span "Admin Files" at bounding box center [27, 48] width 23 height 11
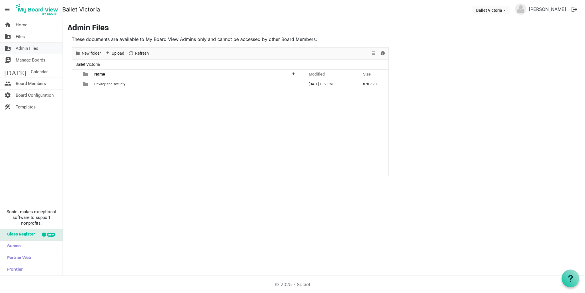
click at [28, 47] on span "Admin Files" at bounding box center [27, 48] width 23 height 11
click at [28, 59] on span "Manage Boards" at bounding box center [31, 59] width 30 height 11
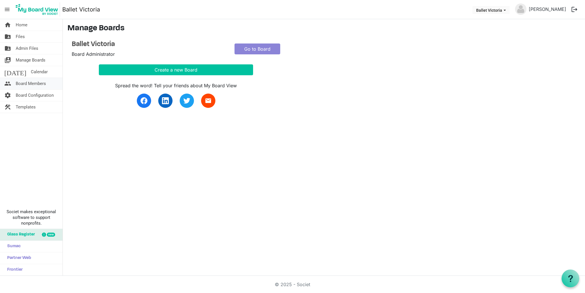
click at [30, 83] on span "Board Members" at bounding box center [31, 83] width 30 height 11
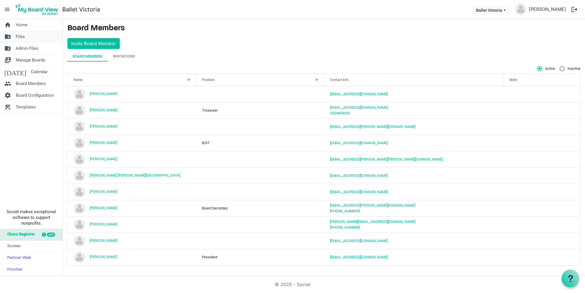
click at [20, 37] on span "Files" at bounding box center [20, 36] width 9 height 11
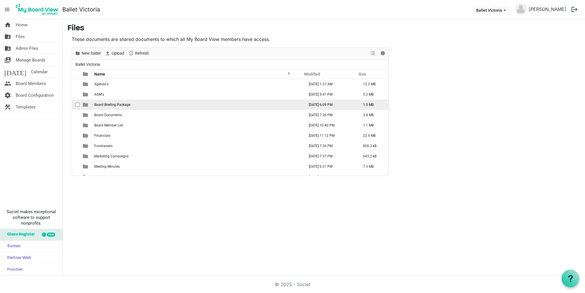
click at [118, 105] on span "Board Briefing Package" at bounding box center [112, 105] width 36 height 4
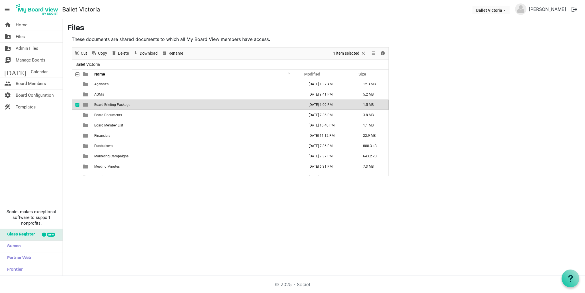
click at [118, 105] on span "Board Briefing Package" at bounding box center [112, 105] width 36 height 4
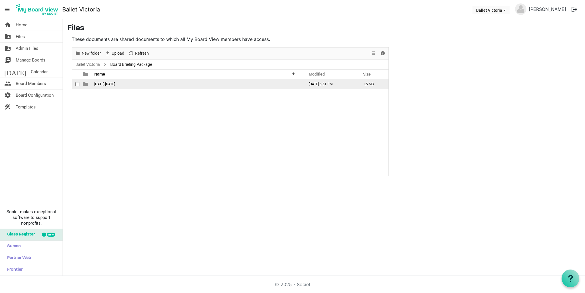
click at [103, 84] on span "2021-2022" at bounding box center [104, 84] width 21 height 4
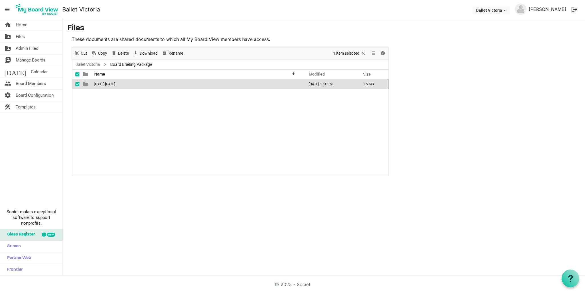
click at [103, 84] on span "2021-2022" at bounding box center [104, 84] width 21 height 4
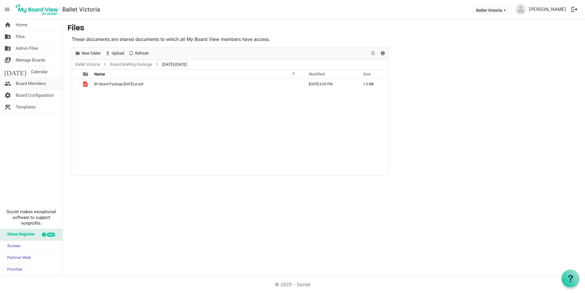
click at [47, 83] on link "people Board Members" at bounding box center [31, 83] width 63 height 11
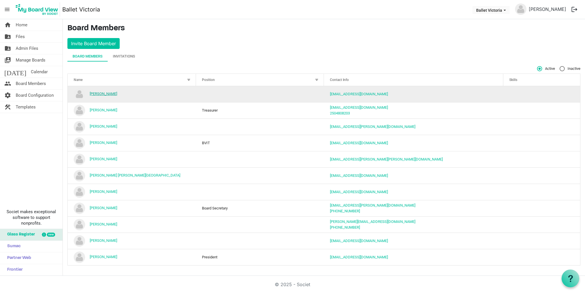
click at [105, 93] on link "[PERSON_NAME]" at bounding box center [103, 93] width 27 height 4
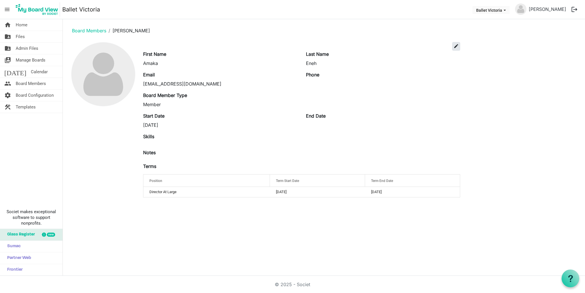
click at [457, 46] on span "edit" at bounding box center [456, 45] width 5 height 5
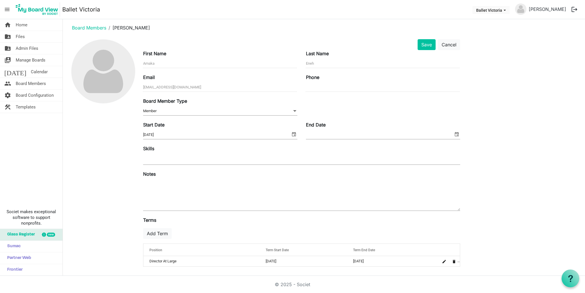
scroll to position [3, 0]
click at [453, 44] on button "Cancel" at bounding box center [449, 44] width 22 height 11
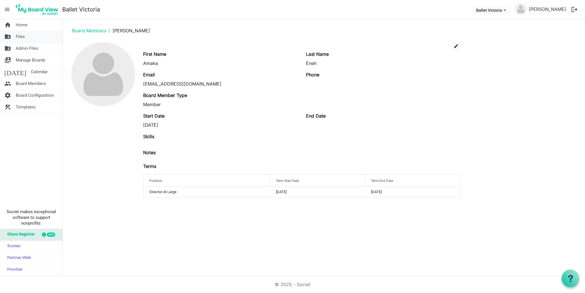
click at [18, 35] on span "Files" at bounding box center [20, 36] width 9 height 11
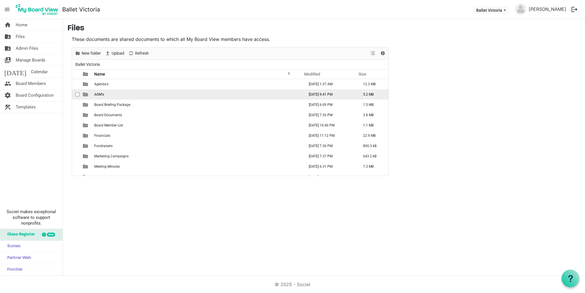
click at [98, 95] on span "AGM's" at bounding box center [99, 94] width 10 height 4
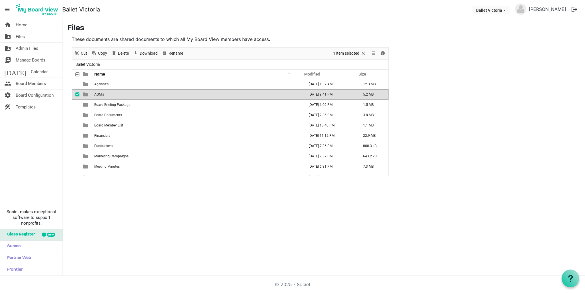
click at [98, 95] on span "AGM's" at bounding box center [99, 94] width 10 height 4
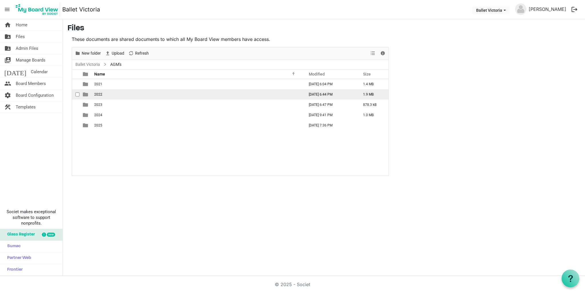
click at [100, 94] on span "2022" at bounding box center [98, 94] width 8 height 4
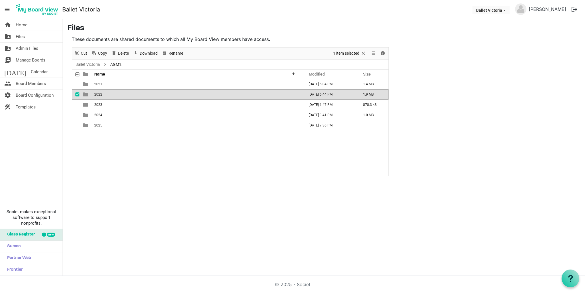
click at [100, 94] on span "2022" at bounding box center [98, 94] width 8 height 4
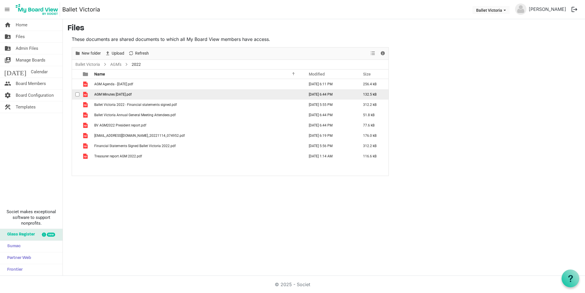
click at [119, 95] on span "AGM Minutes [DATE].pdf" at bounding box center [112, 94] width 37 height 4
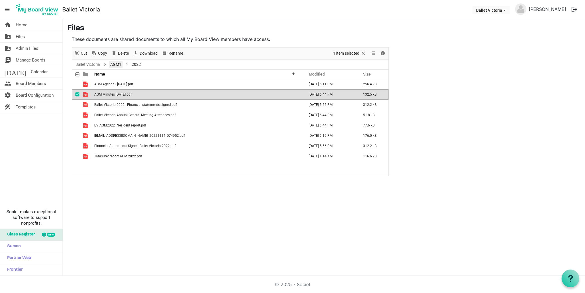
click at [116, 64] on link "AGM's" at bounding box center [115, 64] width 13 height 7
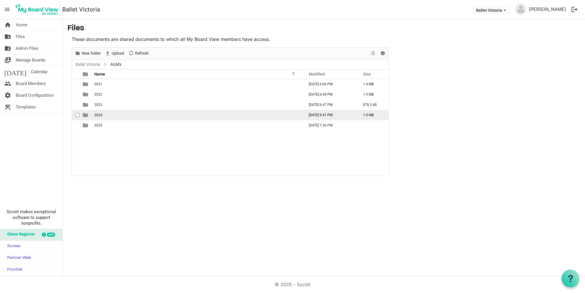
click at [100, 115] on span "2024" at bounding box center [98, 115] width 8 height 4
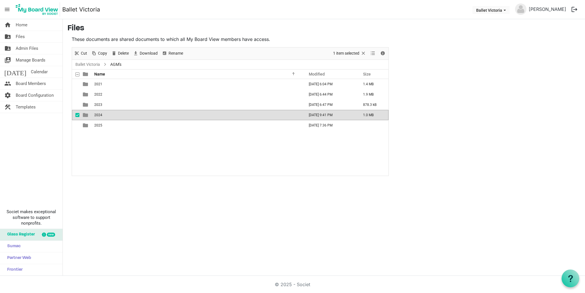
click at [100, 115] on span "2024" at bounding box center [98, 115] width 8 height 4
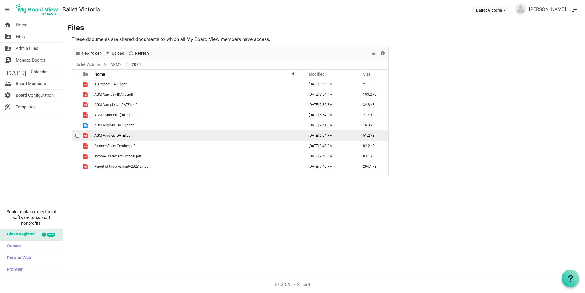
click at [127, 136] on span "AGM Minutes November 28, 2023.pdf" at bounding box center [112, 135] width 37 height 4
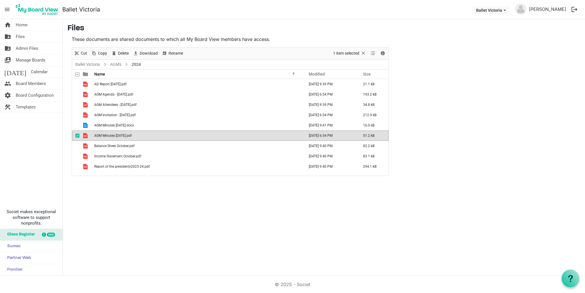
click at [127, 136] on span "AGM Minutes November 28, 2023.pdf" at bounding box center [112, 135] width 37 height 4
click at [118, 63] on link "AGM's" at bounding box center [115, 64] width 13 height 7
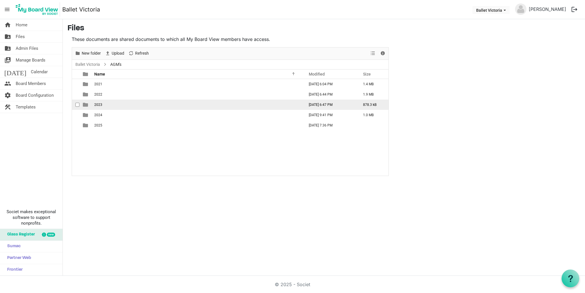
click at [99, 105] on span "2023" at bounding box center [98, 105] width 8 height 4
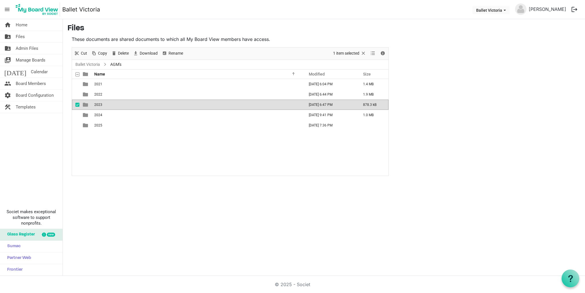
click at [99, 105] on span "2023" at bounding box center [98, 105] width 8 height 4
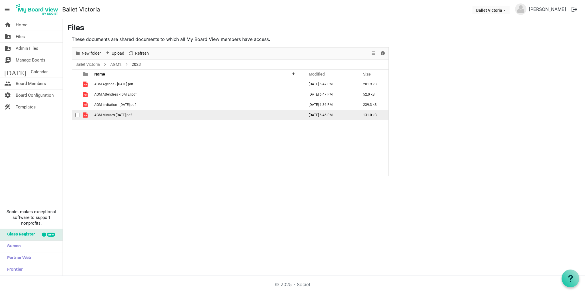
click at [122, 115] on span "AGM Minutes November 28, 2023.pdf" at bounding box center [112, 115] width 37 height 4
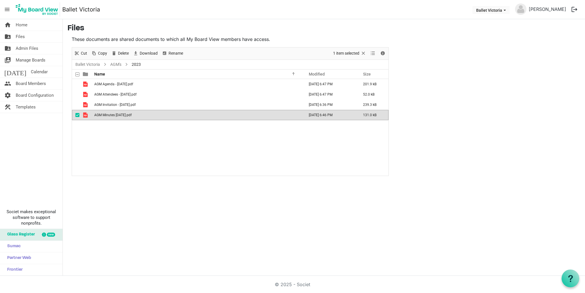
click at [122, 115] on span "AGM Minutes November 28, 2023.pdf" at bounding box center [112, 115] width 37 height 4
click at [115, 64] on link "AGM's" at bounding box center [115, 64] width 13 height 7
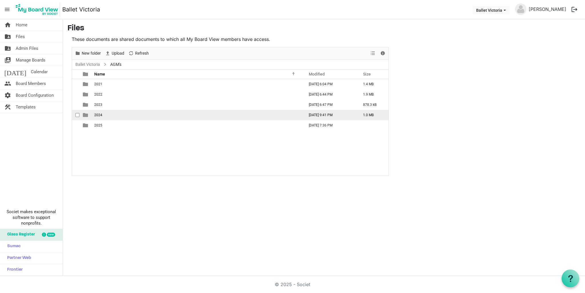
click at [98, 115] on span "2024" at bounding box center [98, 115] width 8 height 4
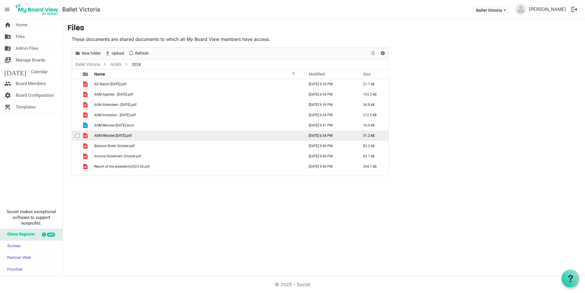
click at [123, 136] on span "AGM Minutes November 28, 2023.pdf" at bounding box center [112, 135] width 37 height 4
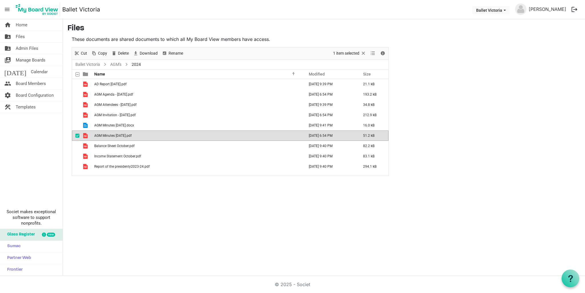
click at [123, 136] on span "AGM Minutes November 28, 2023.pdf" at bounding box center [112, 135] width 37 height 4
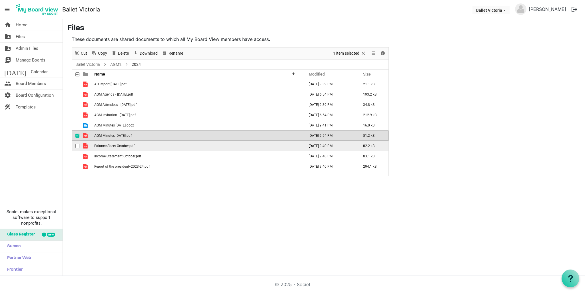
click at [169, 146] on td "Balance Sheet October.pdf" at bounding box center [198, 146] width 210 height 10
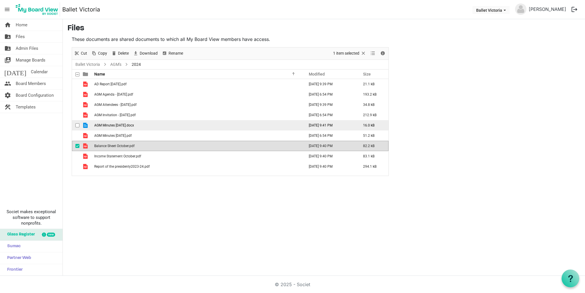
click at [134, 124] on span "AGM Minutes November 26, 2024.docx" at bounding box center [114, 125] width 40 height 4
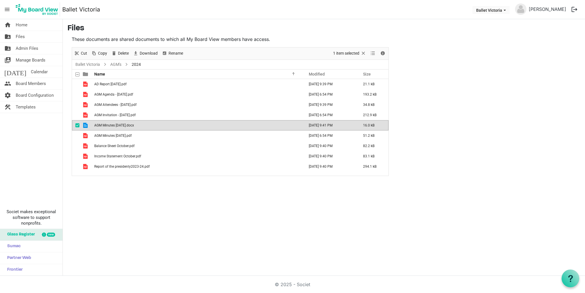
click at [134, 125] on span "AGM Minutes November 26, 2024.docx" at bounding box center [114, 125] width 40 height 4
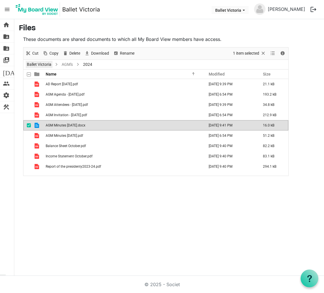
click at [43, 63] on link "Ballet Victoria" at bounding box center [39, 64] width 27 height 7
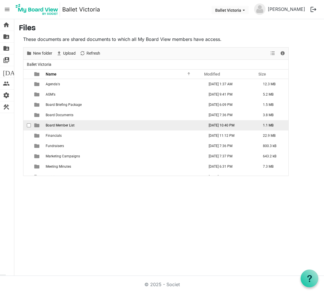
click at [58, 125] on span "Board Member List" at bounding box center [60, 125] width 29 height 4
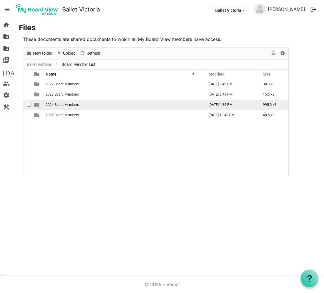
click at [63, 105] on span "2024 Board Members" at bounding box center [62, 105] width 33 height 4
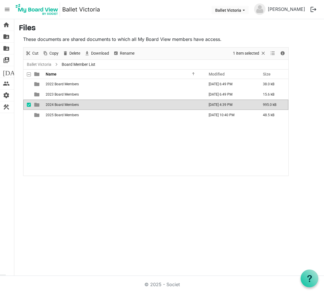
click at [63, 105] on span "2024 Board Members" at bounding box center [62, 105] width 33 height 4
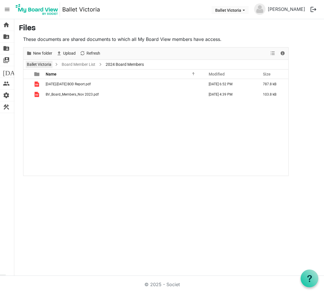
click at [45, 62] on link "Ballet Victoria" at bounding box center [39, 64] width 27 height 7
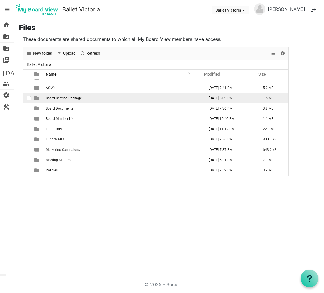
scroll to position [7, 0]
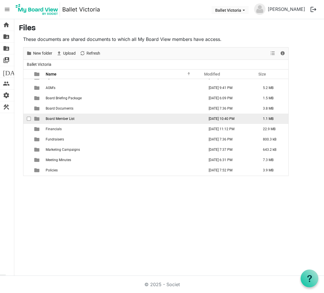
click at [54, 119] on span "Board Member List" at bounding box center [60, 119] width 29 height 4
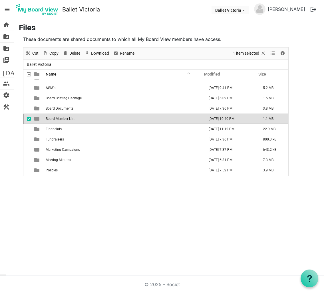
click at [54, 119] on span "Board Member List" at bounding box center [60, 119] width 29 height 4
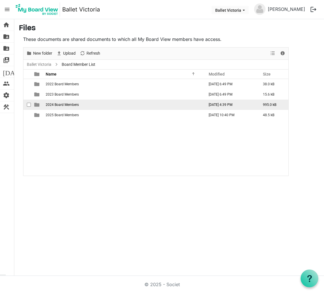
click at [55, 104] on span "2024 Board Members" at bounding box center [62, 105] width 33 height 4
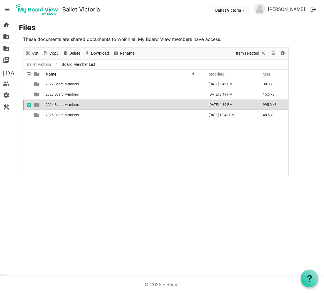
click at [55, 104] on span "2024 Board Members" at bounding box center [62, 105] width 33 height 4
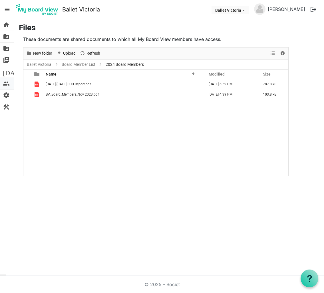
click at [8, 83] on span "people" at bounding box center [6, 83] width 7 height 11
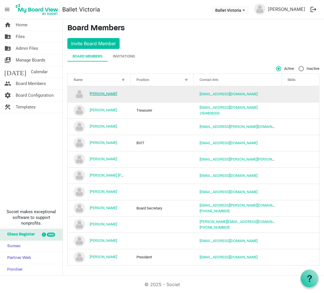
click at [104, 93] on link "[PERSON_NAME]" at bounding box center [103, 93] width 27 height 4
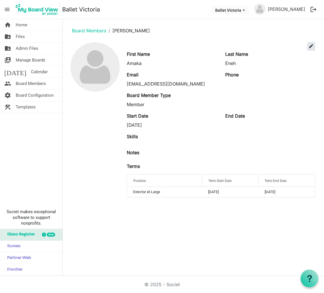
click at [311, 46] on span "edit" at bounding box center [311, 45] width 5 height 5
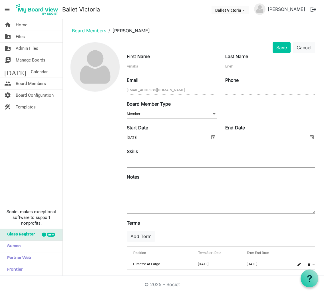
click at [239, 138] on input "End Date" at bounding box center [266, 137] width 83 height 9
click at [312, 137] on span "select" at bounding box center [312, 136] width 7 height 7
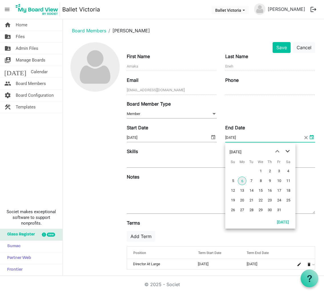
click at [288, 150] on span "next month" at bounding box center [288, 151] width 10 height 10
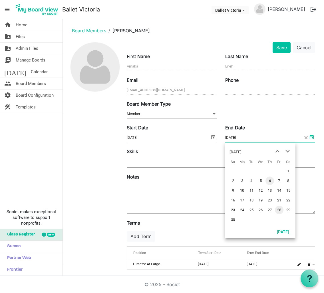
click at [279, 209] on span "28" at bounding box center [279, 209] width 9 height 9
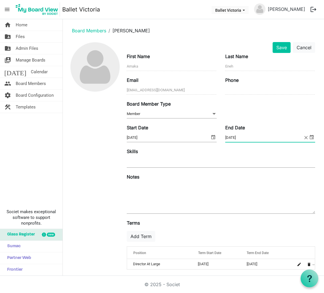
drag, startPoint x: 244, startPoint y: 138, endPoint x: 223, endPoint y: 138, distance: 20.9
click at [223, 138] on div "End Date 2025-11-28" at bounding box center [270, 133] width 99 height 19
click at [244, 137] on input "2025-11-28" at bounding box center [264, 137] width 78 height 9
drag, startPoint x: 245, startPoint y: 137, endPoint x: 222, endPoint y: 138, distance: 22.9
click at [222, 138] on div "End Date 2025-11-26" at bounding box center [270, 133] width 99 height 19
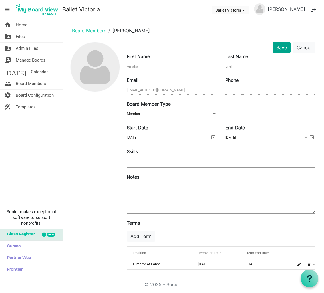
type input "2025-11-26"
click at [282, 46] on button "Save" at bounding box center [282, 47] width 18 height 11
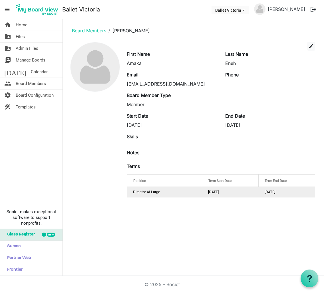
drag, startPoint x: 284, startPoint y: 192, endPoint x: 276, endPoint y: 192, distance: 8.0
click at [277, 192] on td "[DATE]" at bounding box center [287, 192] width 56 height 10
click at [290, 205] on main "Board Members Amaka Eneh edit First Name Amaka Last Name Eneh Email amaka_eneh@…" at bounding box center [194, 112] width 262 height 187
click at [100, 31] on link "Board Members" at bounding box center [89, 31] width 34 height 6
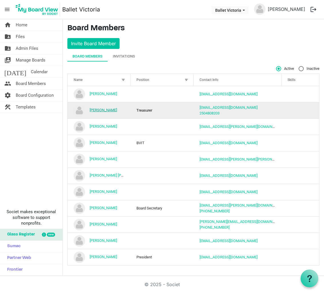
click at [104, 109] on link "Dawn Paniz" at bounding box center [103, 110] width 27 height 4
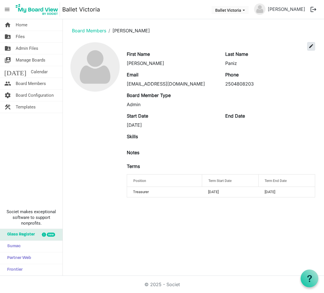
click at [310, 45] on span "edit" at bounding box center [311, 45] width 5 height 5
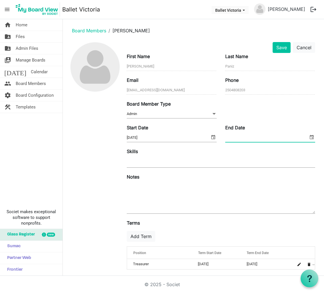
click at [244, 137] on input "End Date" at bounding box center [266, 137] width 83 height 9
paste input "[DATE]"
click at [234, 137] on input "[DATE]" at bounding box center [264, 137] width 78 height 9
type input "[DATE]"
click at [283, 46] on button "Save" at bounding box center [282, 47] width 18 height 11
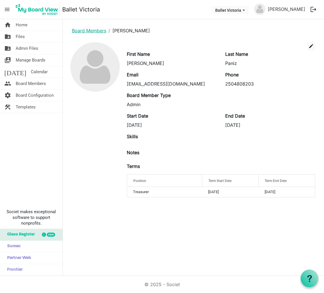
click at [95, 31] on link "Board Members" at bounding box center [89, 31] width 34 height 6
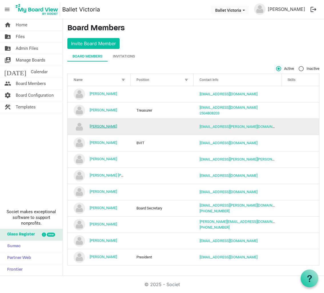
click at [112, 126] on link "[PERSON_NAME]" at bounding box center [103, 126] width 27 height 4
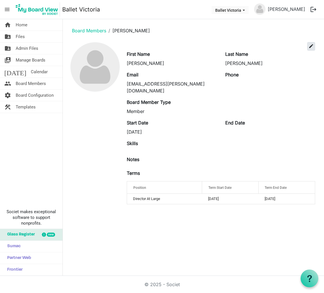
click at [311, 45] on span "edit" at bounding box center [311, 45] width 5 height 5
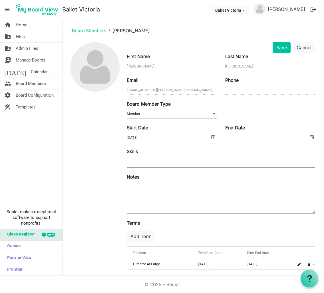
click at [248, 137] on input "End Date" at bounding box center [266, 137] width 83 height 9
paste input "[DATE]"
click at [233, 137] on input "2025-11-26" at bounding box center [264, 137] width 78 height 9
type input "2026-11-26"
click at [283, 46] on button "Save" at bounding box center [282, 47] width 18 height 11
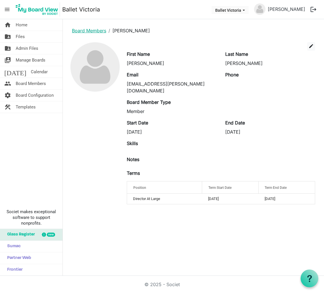
click at [94, 29] on link "Board Members" at bounding box center [89, 31] width 34 height 6
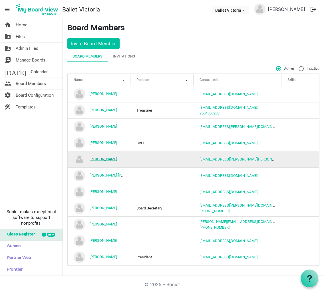
click at [105, 158] on link "[PERSON_NAME]" at bounding box center [103, 159] width 27 height 4
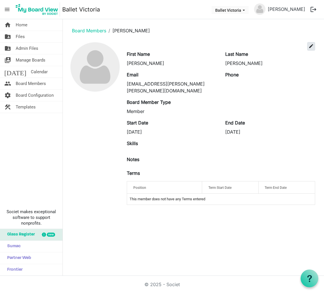
click at [312, 46] on span "edit" at bounding box center [311, 45] width 5 height 5
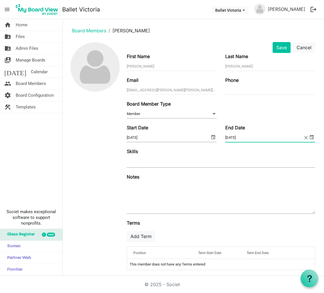
drag, startPoint x: 243, startPoint y: 138, endPoint x: 216, endPoint y: 138, distance: 27.2
click at [216, 138] on div "Start Date 2023-11-28 End Date 2025-11-25" at bounding box center [221, 136] width 197 height 24
paste input "6"
type input "2025-11-26"
click at [279, 47] on button "Save" at bounding box center [282, 47] width 18 height 11
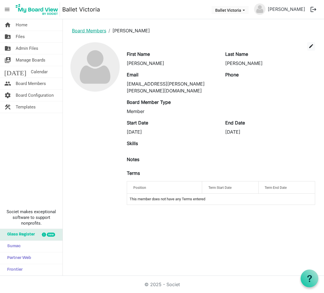
click at [90, 30] on link "Board Members" at bounding box center [89, 31] width 34 height 6
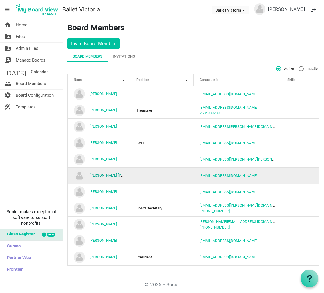
click at [112, 175] on link "[PERSON_NAME] [PERSON_NAME][GEOGRAPHIC_DATA]" at bounding box center [135, 175] width 91 height 4
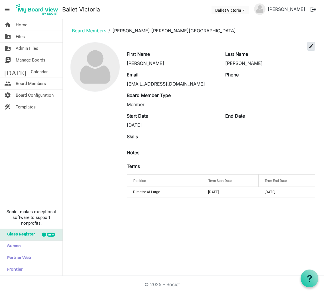
click at [312, 46] on span "edit" at bounding box center [311, 45] width 5 height 5
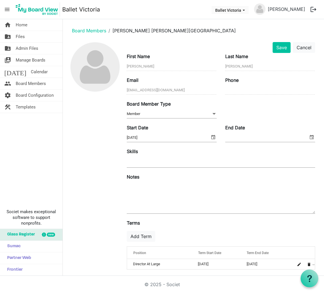
click at [248, 139] on input "End Date" at bounding box center [266, 137] width 83 height 9
paste input "[DATE]"
click at [233, 138] on input "2025-11-26" at bounding box center [264, 137] width 78 height 9
type input "2026-11-26"
click at [280, 46] on button "Save" at bounding box center [282, 47] width 18 height 11
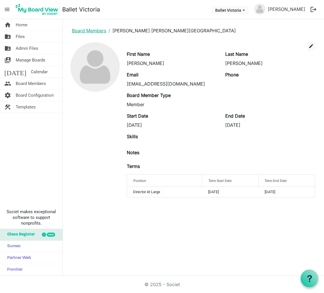
click at [91, 30] on link "Board Members" at bounding box center [89, 31] width 34 height 6
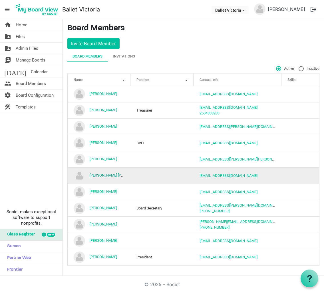
click at [110, 175] on link "[PERSON_NAME] [PERSON_NAME][GEOGRAPHIC_DATA]" at bounding box center [135, 175] width 91 height 4
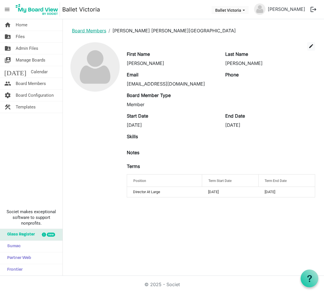
click at [89, 31] on link "Board Members" at bounding box center [89, 31] width 34 height 6
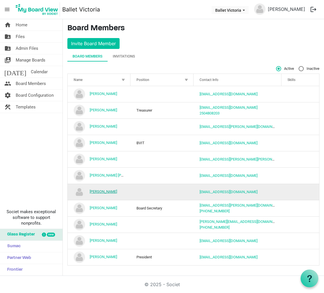
click at [99, 191] on link "[PERSON_NAME]" at bounding box center [103, 191] width 27 height 4
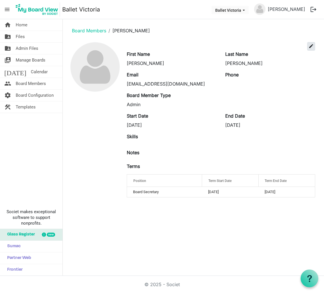
click at [311, 44] on span "edit" at bounding box center [311, 45] width 5 height 5
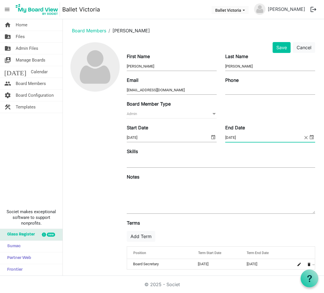
drag, startPoint x: 247, startPoint y: 138, endPoint x: 213, endPoint y: 138, distance: 34.0
click at [213, 138] on div "Start Date [DATE] End Date [DATE]" at bounding box center [221, 136] width 197 height 24
paste input "[DATE]"
click at [233, 137] on input "[DATE]" at bounding box center [264, 137] width 78 height 9
type input "[DATE]"
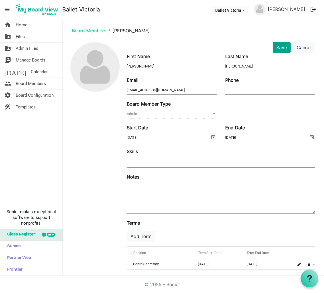
click at [284, 46] on button "Save" at bounding box center [282, 47] width 18 height 11
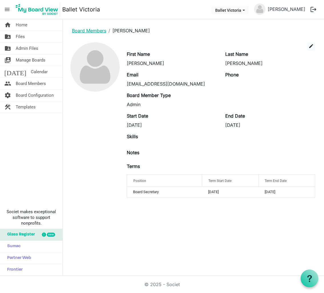
click at [100, 30] on link "Board Members" at bounding box center [89, 31] width 34 height 6
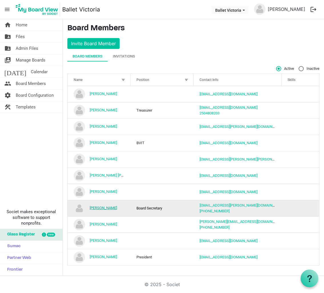
click at [109, 207] on link "[PERSON_NAME]" at bounding box center [103, 207] width 27 height 4
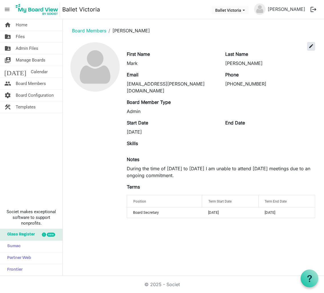
click at [312, 45] on span "edit" at bounding box center [311, 45] width 5 height 5
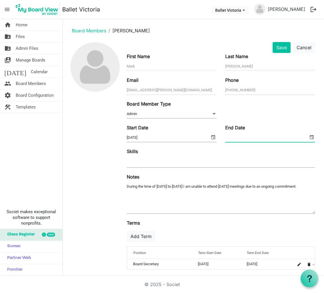
click at [239, 137] on input "End Date" at bounding box center [266, 137] width 83 height 9
paste input "[DATE]"
click at [233, 136] on input "[DATE]" at bounding box center [264, 137] width 78 height 9
type input "[DATE]"
click at [280, 49] on button "Save" at bounding box center [282, 47] width 18 height 11
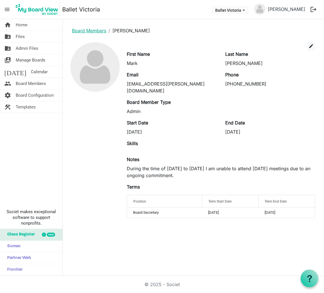
click at [96, 31] on link "Board Members" at bounding box center [89, 31] width 34 height 6
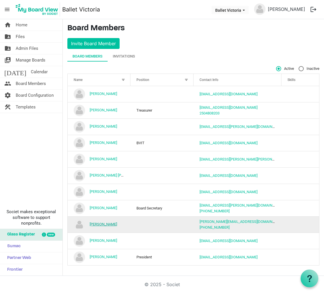
click at [105, 224] on link "[PERSON_NAME]" at bounding box center [103, 224] width 27 height 4
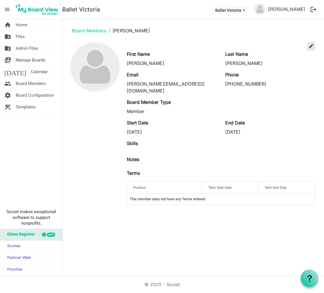
click at [312, 46] on span "edit" at bounding box center [311, 45] width 5 height 5
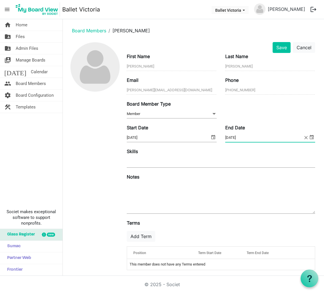
drag, startPoint x: 226, startPoint y: 137, endPoint x: 254, endPoint y: 137, distance: 27.4
click at [254, 137] on input "2026-02-02" at bounding box center [264, 137] width 78 height 9
paste input "5-11-26"
type input "[DATE]"
click at [284, 48] on button "Save" at bounding box center [282, 47] width 18 height 11
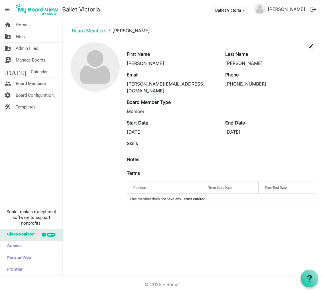
click at [87, 29] on link "Board Members" at bounding box center [89, 31] width 34 height 6
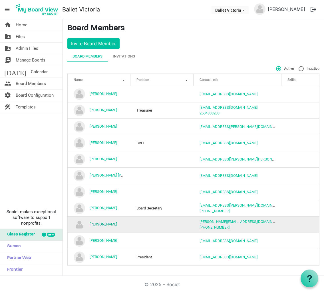
click at [102, 224] on link "[PERSON_NAME]" at bounding box center [103, 224] width 27 height 4
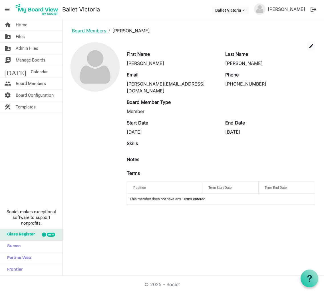
click at [91, 31] on link "Board Members" at bounding box center [89, 31] width 34 height 6
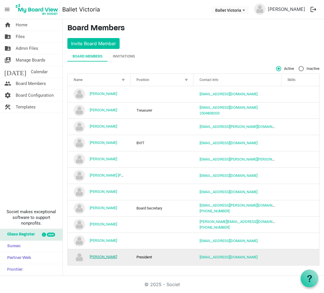
click at [107, 257] on link "[PERSON_NAME]" at bounding box center [103, 256] width 27 height 4
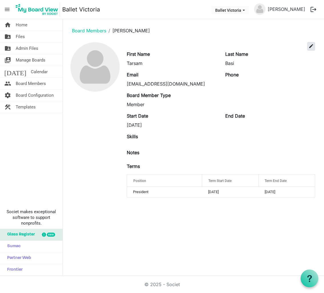
click at [311, 47] on span "edit" at bounding box center [311, 45] width 5 height 5
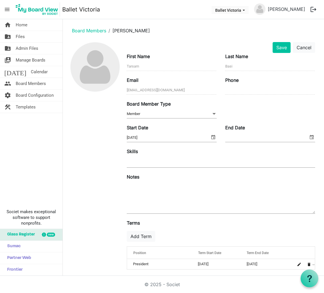
click at [241, 136] on input "End Date" at bounding box center [266, 137] width 83 height 9
paste input "2025-11-26"
type input "2025-11-26"
click at [280, 47] on button "Save" at bounding box center [282, 47] width 18 height 11
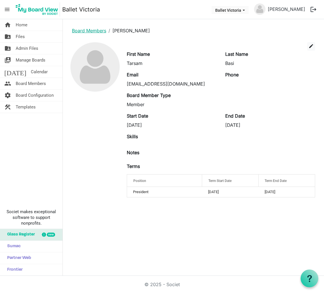
click at [101, 31] on link "Board Members" at bounding box center [89, 31] width 34 height 6
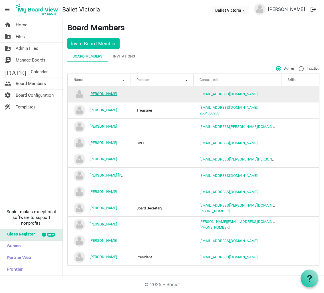
click at [105, 94] on link "[PERSON_NAME]" at bounding box center [103, 93] width 27 height 4
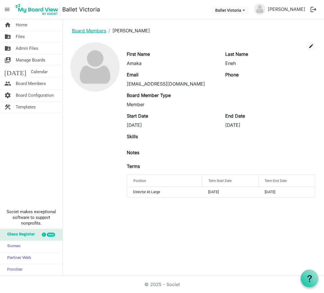
click at [84, 29] on link "Board Members" at bounding box center [89, 31] width 34 height 6
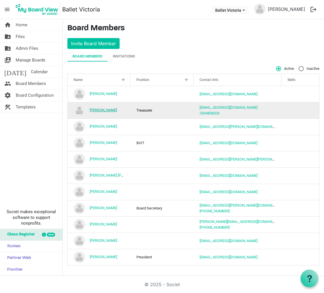
click at [103, 110] on link "[PERSON_NAME]" at bounding box center [103, 110] width 27 height 4
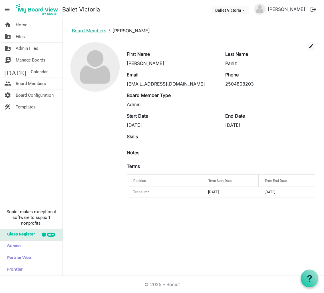
click at [93, 31] on link "Board Members" at bounding box center [89, 31] width 34 height 6
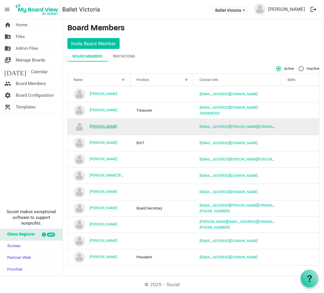
click at [110, 127] on link "[PERSON_NAME]" at bounding box center [103, 126] width 27 height 4
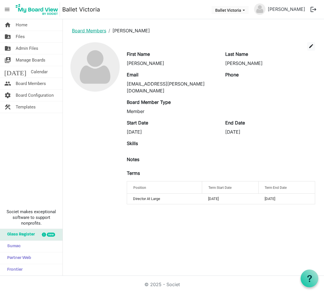
click at [89, 31] on link "Board Members" at bounding box center [89, 31] width 34 height 6
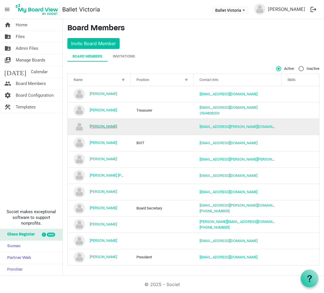
click at [109, 126] on link "[PERSON_NAME]" at bounding box center [103, 126] width 27 height 4
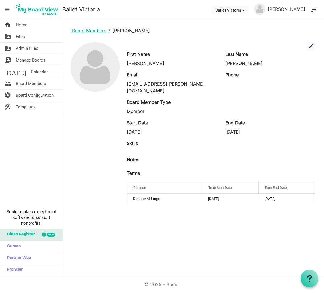
click at [82, 30] on link "Board Members" at bounding box center [89, 31] width 34 height 6
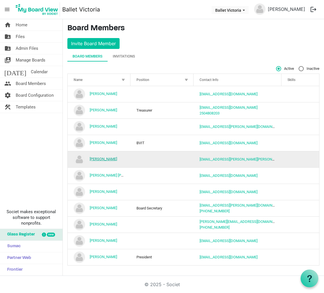
click at [113, 159] on link "[PERSON_NAME]" at bounding box center [103, 159] width 27 height 4
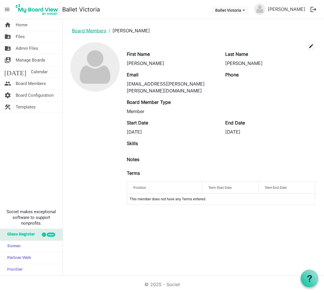
click at [95, 31] on link "Board Members" at bounding box center [89, 31] width 34 height 6
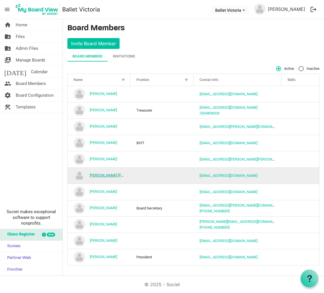
click at [105, 175] on link "[PERSON_NAME] [PERSON_NAME][GEOGRAPHIC_DATA]" at bounding box center [135, 175] width 91 height 4
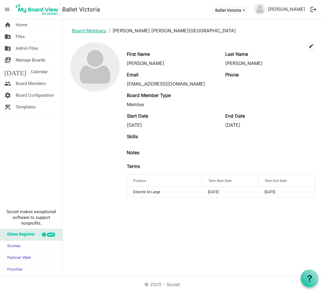
click at [99, 30] on link "Board Members" at bounding box center [89, 31] width 34 height 6
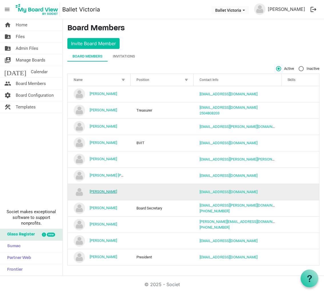
click at [107, 191] on link "[PERSON_NAME]" at bounding box center [103, 191] width 27 height 4
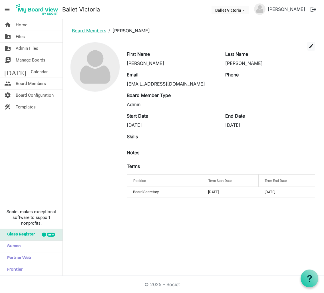
click at [95, 31] on link "Board Members" at bounding box center [89, 31] width 34 height 6
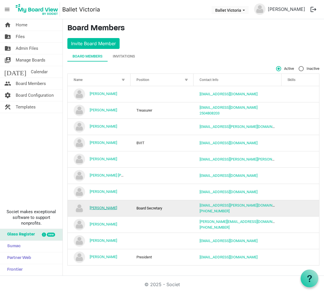
click at [105, 208] on link "[PERSON_NAME]" at bounding box center [103, 207] width 27 height 4
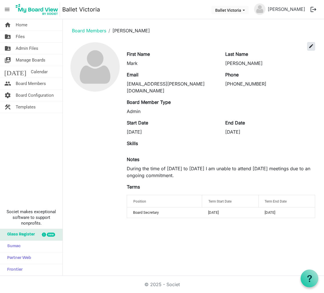
click at [310, 45] on span "edit" at bounding box center [311, 45] width 5 height 5
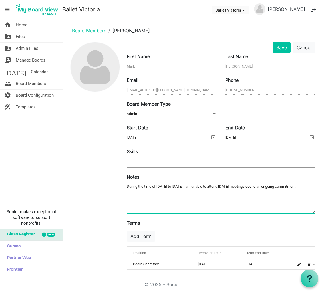
drag, startPoint x: 315, startPoint y: 186, endPoint x: 121, endPoint y: 187, distance: 193.5
click at [121, 187] on div "Save Cancel First Name Mark Last Name Liscum Email mark.liscum@me.com Phone 250…" at bounding box center [193, 158] width 252 height 232
click at [281, 47] on button "Save" at bounding box center [282, 47] width 18 height 11
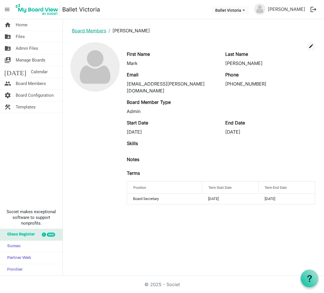
click at [96, 31] on link "Board Members" at bounding box center [89, 31] width 34 height 6
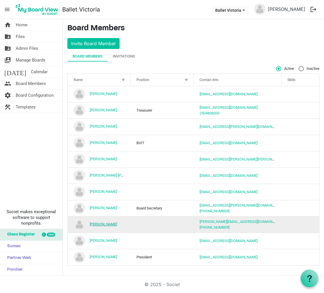
click at [107, 225] on link "[PERSON_NAME]" at bounding box center [103, 224] width 27 height 4
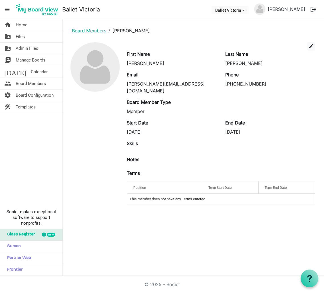
click at [92, 31] on link "Board Members" at bounding box center [89, 31] width 34 height 6
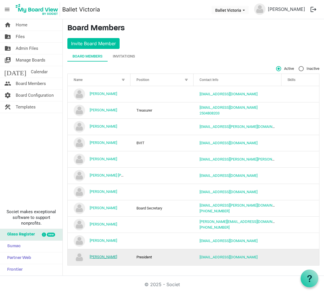
click at [102, 258] on link "[PERSON_NAME]" at bounding box center [103, 256] width 27 height 4
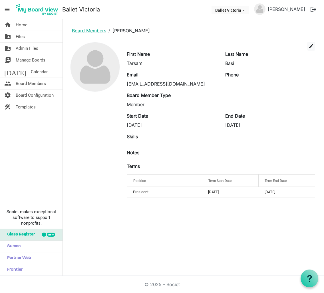
click at [100, 31] on link "Board Members" at bounding box center [89, 31] width 34 height 6
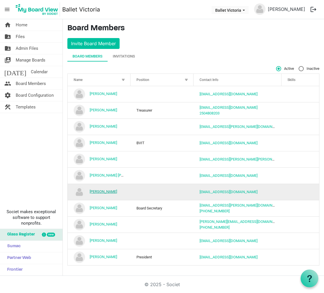
click at [111, 192] on link "[PERSON_NAME]" at bounding box center [103, 191] width 27 height 4
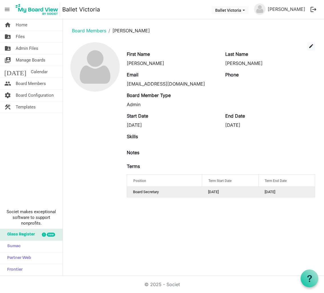
click at [164, 192] on td "Board Secretary" at bounding box center [164, 192] width 75 height 10
click at [311, 47] on span "edit" at bounding box center [311, 45] width 5 height 5
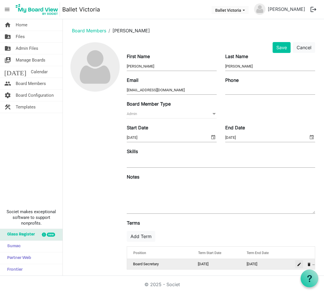
click at [299, 264] on span "is Command column column header" at bounding box center [299, 263] width 3 height 3
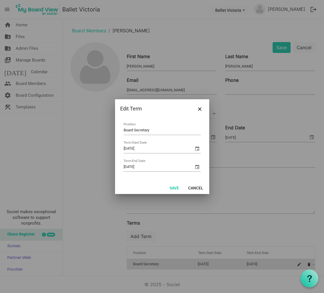
drag, startPoint x: 151, startPoint y: 130, endPoint x: 107, endPoint y: 131, distance: 43.7
click at [107, 131] on div "Edit Term Board Secretary Position 2021-11-27 Term Start Date 2023-11-27 Term E…" at bounding box center [162, 146] width 324 height 293
type input "Vice President"
click at [175, 186] on button "Save" at bounding box center [174, 187] width 17 height 8
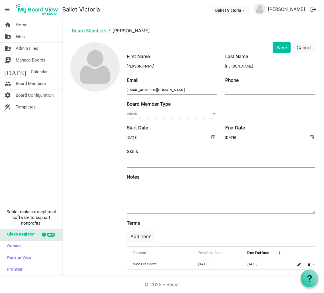
click at [96, 31] on link "Board Members" at bounding box center [89, 31] width 34 height 6
click at [281, 47] on button "Save" at bounding box center [282, 47] width 18 height 11
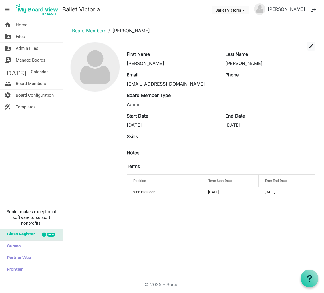
click at [89, 29] on link "Board Members" at bounding box center [89, 31] width 34 height 6
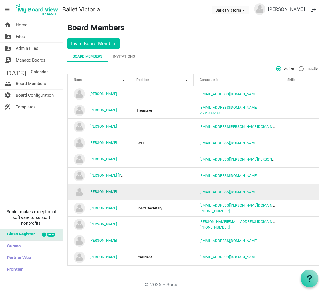
click at [108, 191] on link "[PERSON_NAME]" at bounding box center [103, 191] width 27 height 4
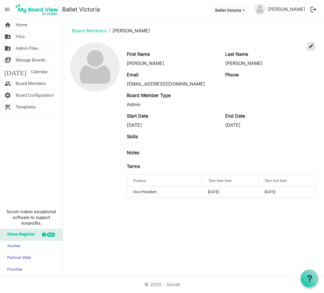
click at [312, 46] on span "edit" at bounding box center [311, 45] width 5 height 5
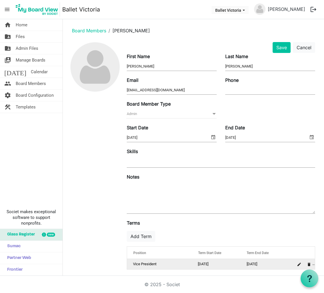
click at [161, 264] on td "Vice President" at bounding box center [159, 264] width 65 height 10
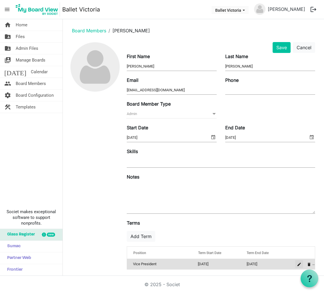
click at [298, 265] on span "is Command column column header" at bounding box center [299, 263] width 3 height 3
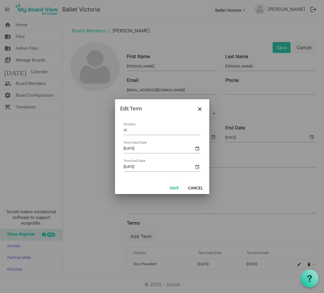
type input "V"
type input "Board Secretary"
click at [177, 188] on button "Save" at bounding box center [174, 187] width 17 height 8
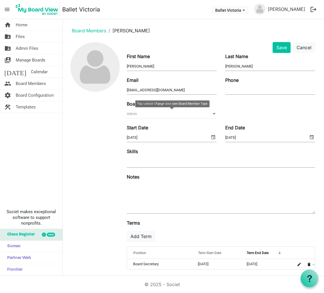
click at [213, 114] on span at bounding box center [214, 114] width 5 height 6
click at [234, 112] on div "Board Member Type Admin Admin" at bounding box center [221, 112] width 197 height 24
click at [141, 203] on textarea at bounding box center [221, 197] width 189 height 31
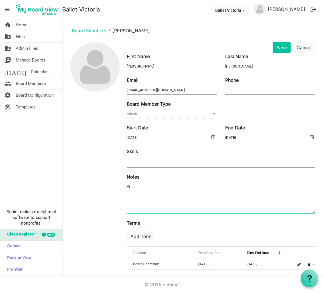
type textarea "V"
type textarea "Vice President"
click at [280, 49] on button "Save" at bounding box center [282, 47] width 18 height 11
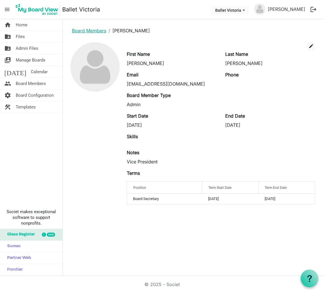
click at [92, 31] on link "Board Members" at bounding box center [89, 31] width 34 height 6
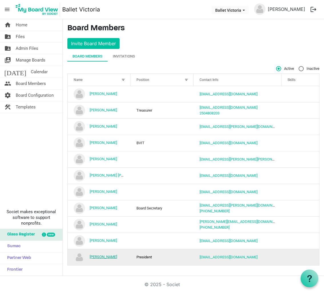
click at [106, 257] on link "[PERSON_NAME]" at bounding box center [103, 256] width 27 height 4
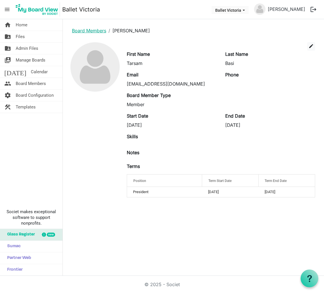
click at [98, 31] on link "Board Members" at bounding box center [89, 31] width 34 height 6
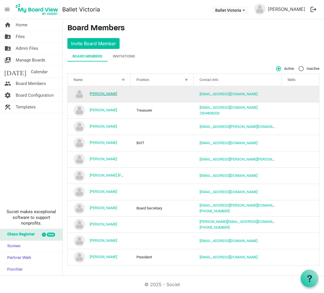
click at [107, 93] on link "[PERSON_NAME]" at bounding box center [103, 93] width 27 height 4
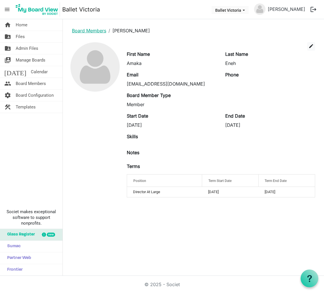
click at [91, 29] on link "Board Members" at bounding box center [89, 31] width 34 height 6
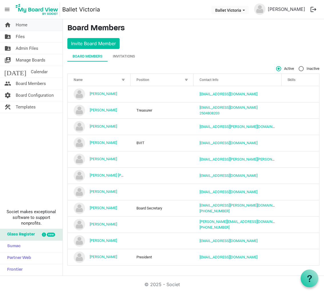
click at [23, 25] on span "Home" at bounding box center [22, 24] width 12 height 11
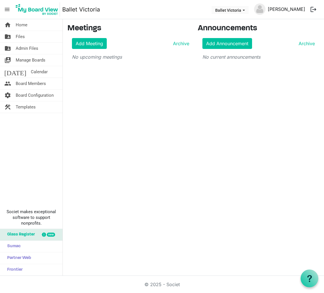
click at [296, 9] on link "[PERSON_NAME]" at bounding box center [287, 8] width 42 height 11
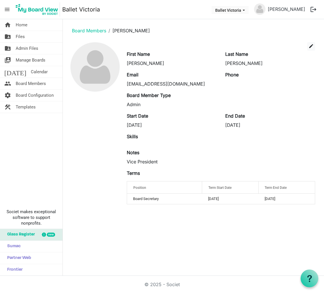
click at [313, 8] on button "logout" at bounding box center [314, 9] width 12 height 12
